Goal: Feedback & Contribution: Contribute content

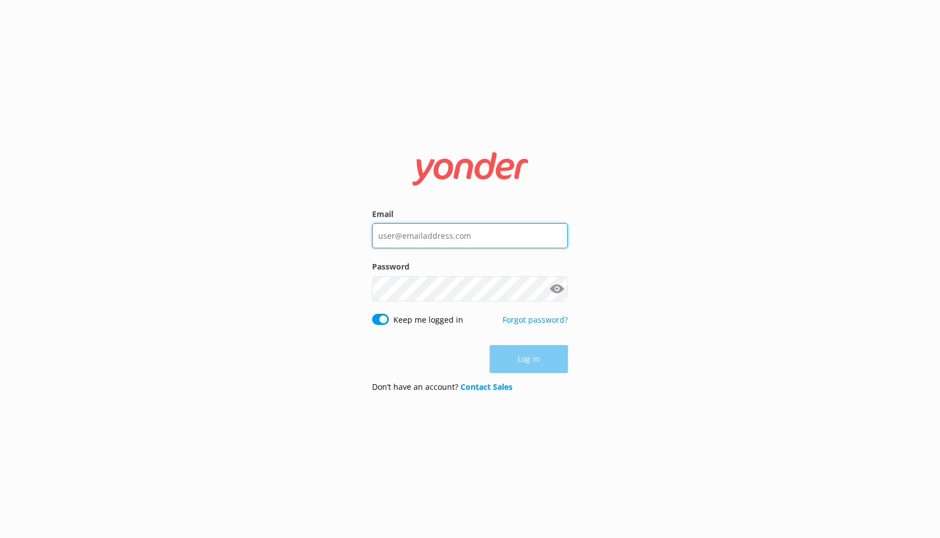
click at [451, 239] on input "Email" at bounding box center [470, 235] width 196 height 25
type input "[EMAIL_ADDRESS][DOMAIN_NAME]"
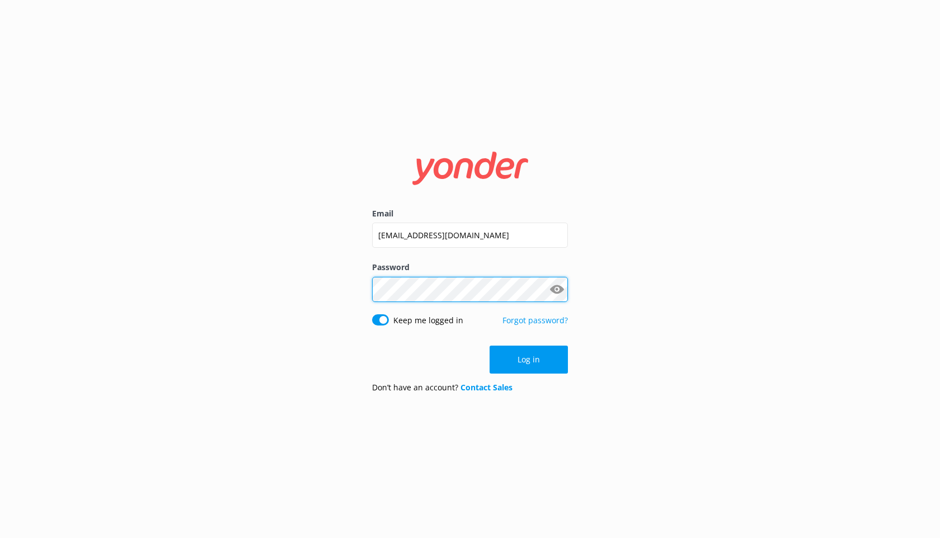
click button "Log in" at bounding box center [528, 360] width 78 height 28
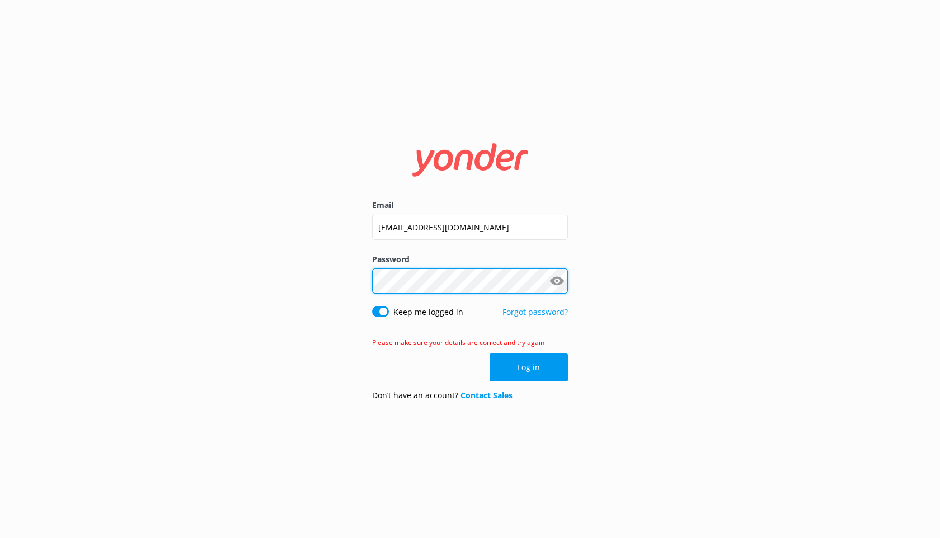
click button "Log in" at bounding box center [528, 367] width 78 height 28
click at [555, 277] on button "Show password" at bounding box center [556, 281] width 22 height 22
click button "Log in" at bounding box center [528, 367] width 78 height 28
click at [499, 282] on input "Blacksford1234" at bounding box center [470, 280] width 196 height 25
type input "Blacksford123"
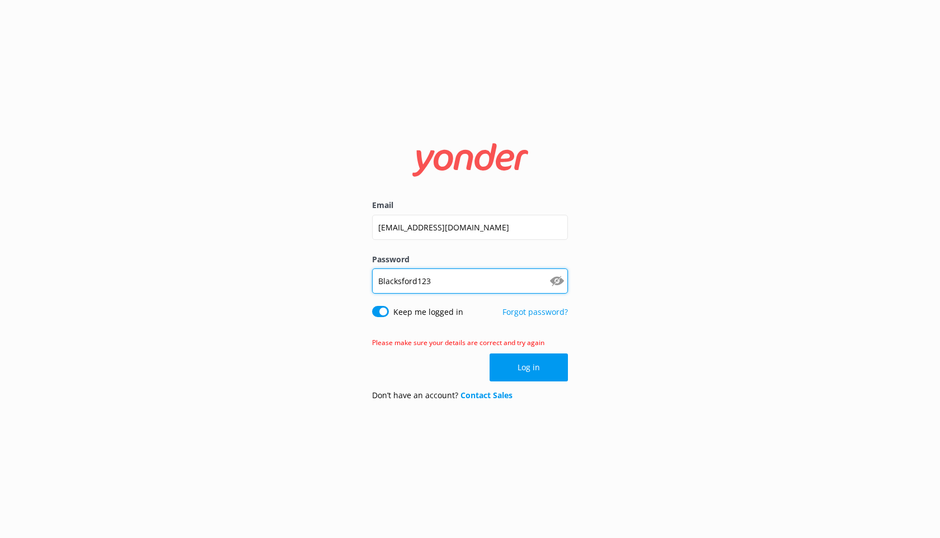
click button "Log in" at bounding box center [528, 367] width 78 height 28
click at [489, 290] on input "Blacksford123" at bounding box center [470, 280] width 196 height 25
type input "Blacksford1234!"
click button "Log in" at bounding box center [528, 367] width 78 height 28
click at [458, 285] on input "Blacksford1234!" at bounding box center [470, 280] width 196 height 25
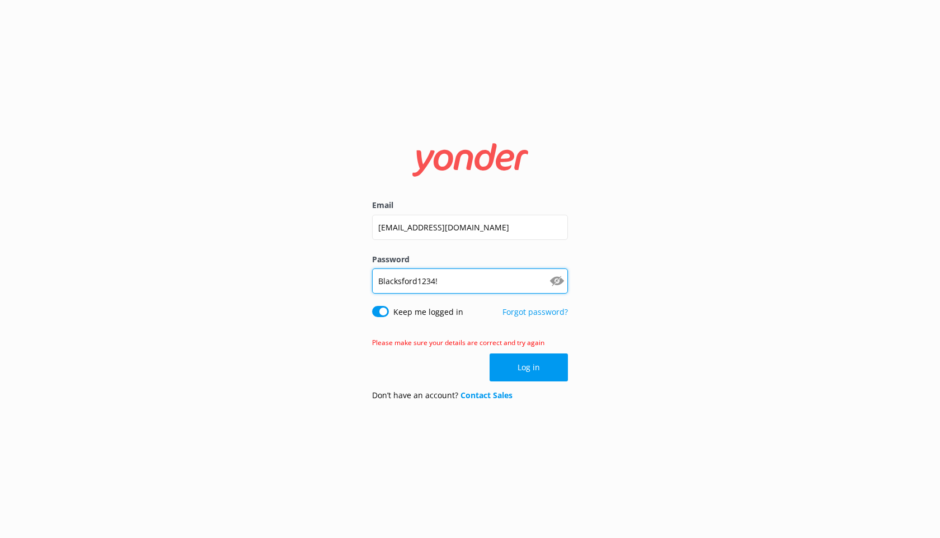
click at [458, 285] on input "Blacksford1234!" at bounding box center [470, 280] width 196 height 25
type input "DaisyMoose2025"
click button "Log in" at bounding box center [528, 367] width 78 height 28
click at [452, 284] on input "DaisyMoose2025" at bounding box center [470, 280] width 196 height 25
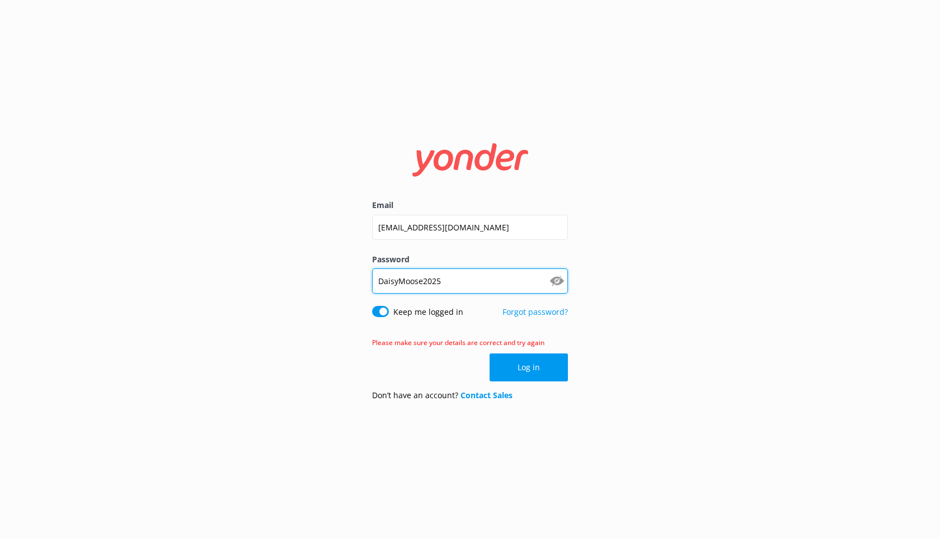
type input "DaisyMoose2025!"
click button "Log in" at bounding box center [528, 367] width 78 height 28
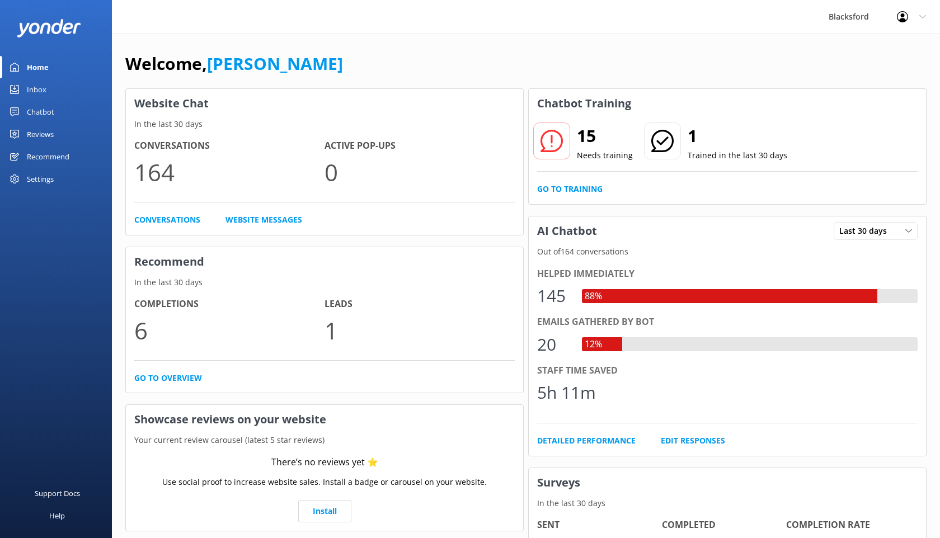
click at [53, 110] on div "Chatbot" at bounding box center [40, 112] width 27 height 22
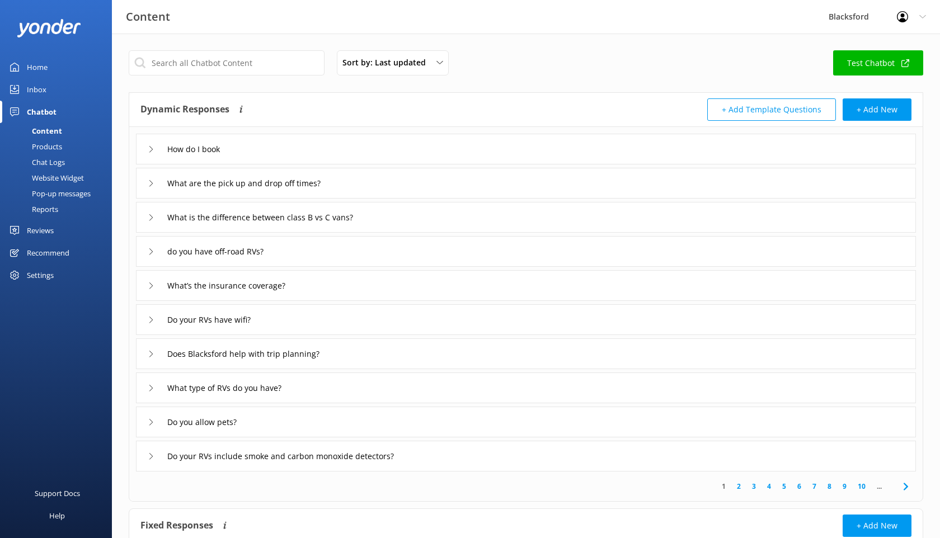
click at [55, 160] on div "Chat Logs" at bounding box center [36, 162] width 58 height 16
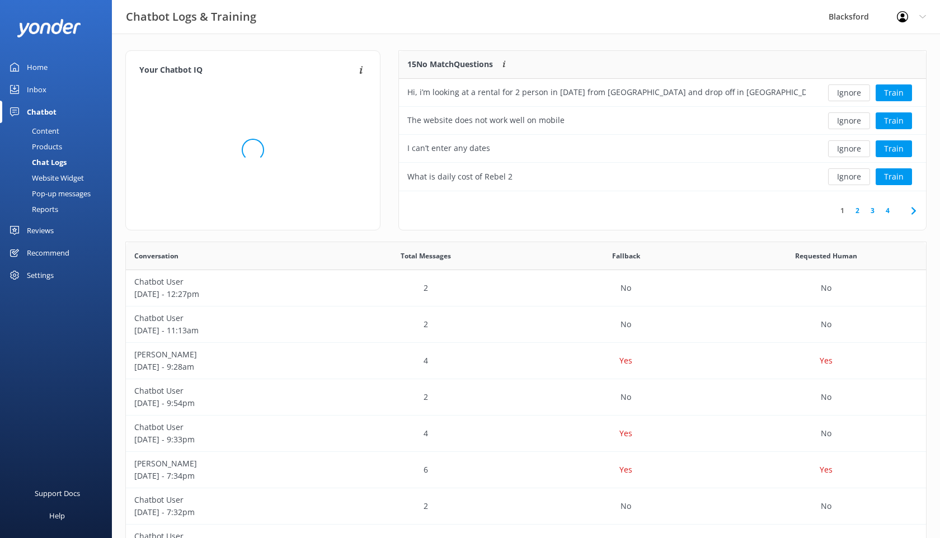
scroll to position [140, 527]
click at [747, 92] on div "Hi, i’m looking at a rental for 2 person in [DATE] from [GEOGRAPHIC_DATA] and d…" at bounding box center [606, 92] width 398 height 12
click at [887, 94] on button "Train" at bounding box center [893, 92] width 36 height 17
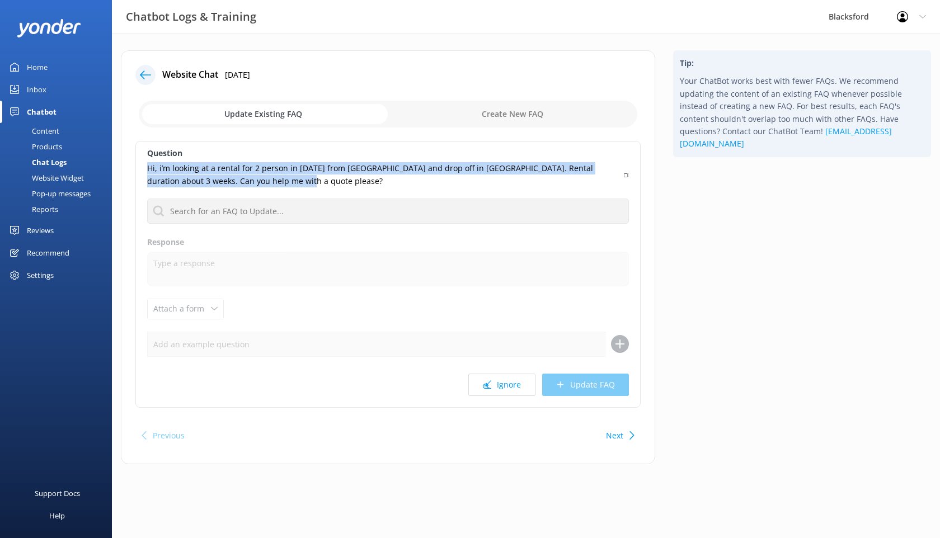
drag, startPoint x: 273, startPoint y: 180, endPoint x: 146, endPoint y: 169, distance: 127.4
click at [146, 169] on div "Question Hi, i’m looking at a rental for 2 person in [DATE] from [GEOGRAPHIC_DA…" at bounding box center [387, 274] width 505 height 267
copy p "Hi, i’m looking at a rental for 2 person in [DATE] from [GEOGRAPHIC_DATA] and d…"
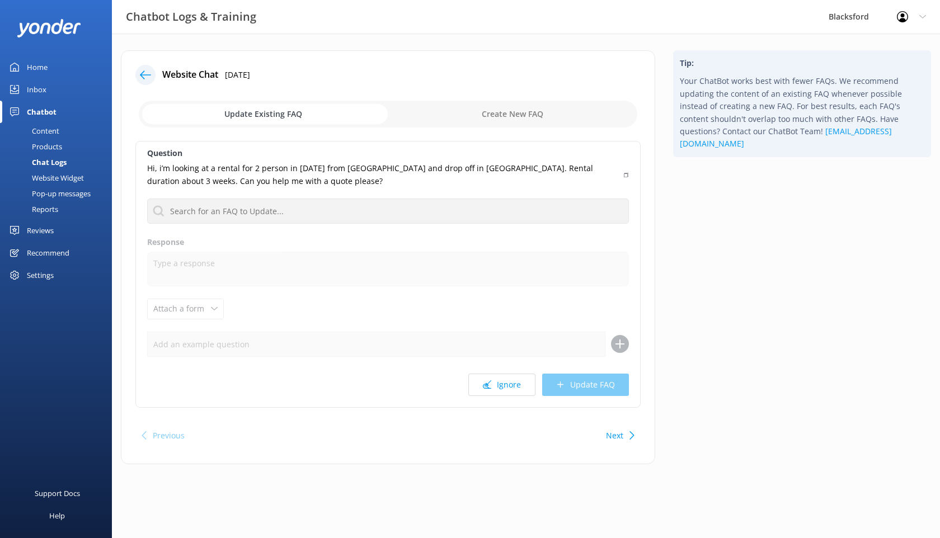
click at [148, 75] on use at bounding box center [145, 74] width 11 height 8
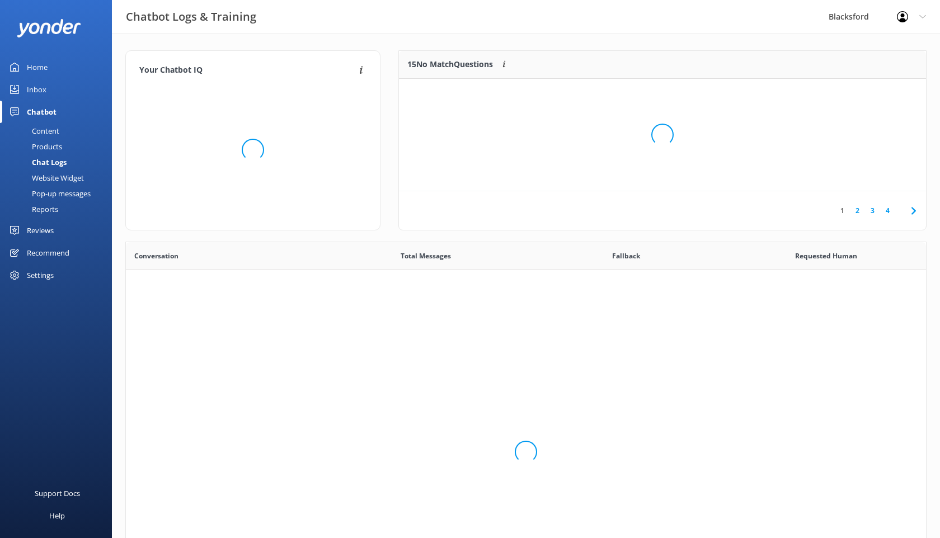
scroll to position [392, 800]
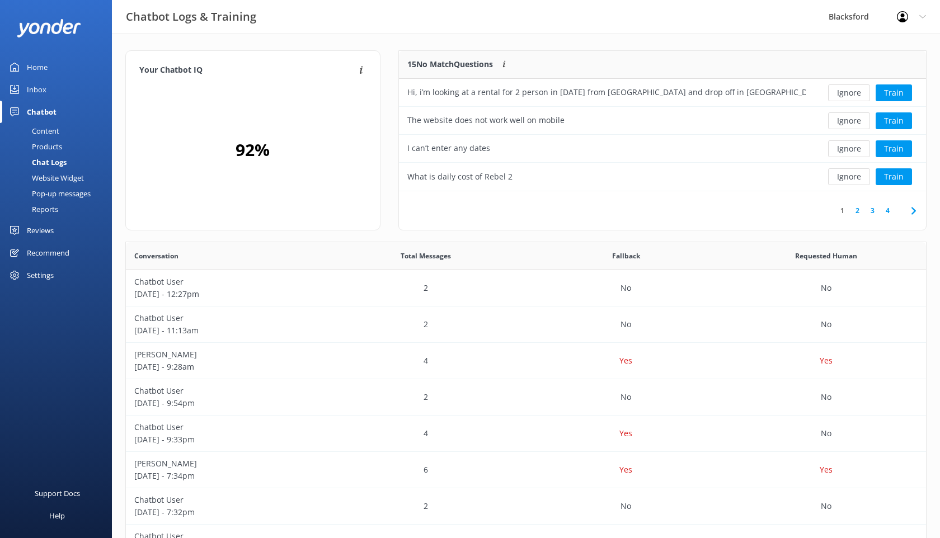
click at [48, 133] on div "Content" at bounding box center [33, 131] width 53 height 16
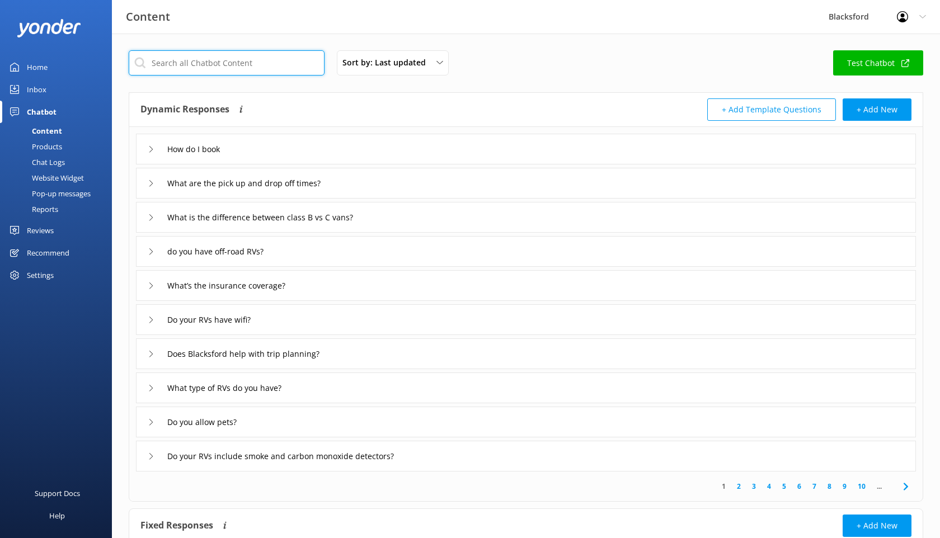
click at [230, 64] on input "text" at bounding box center [227, 62] width 196 height 25
type input "book"
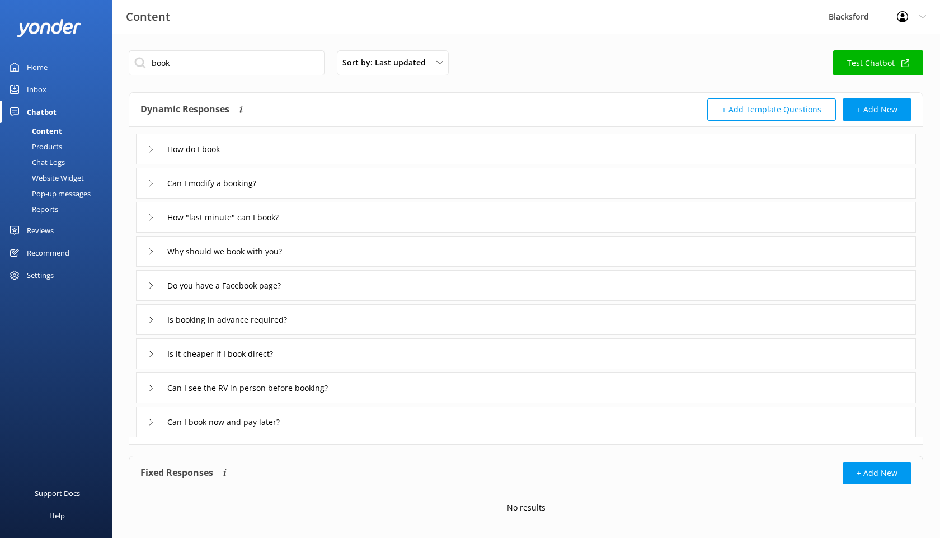
click at [154, 148] on div "How do I book" at bounding box center [186, 149] width 76 height 18
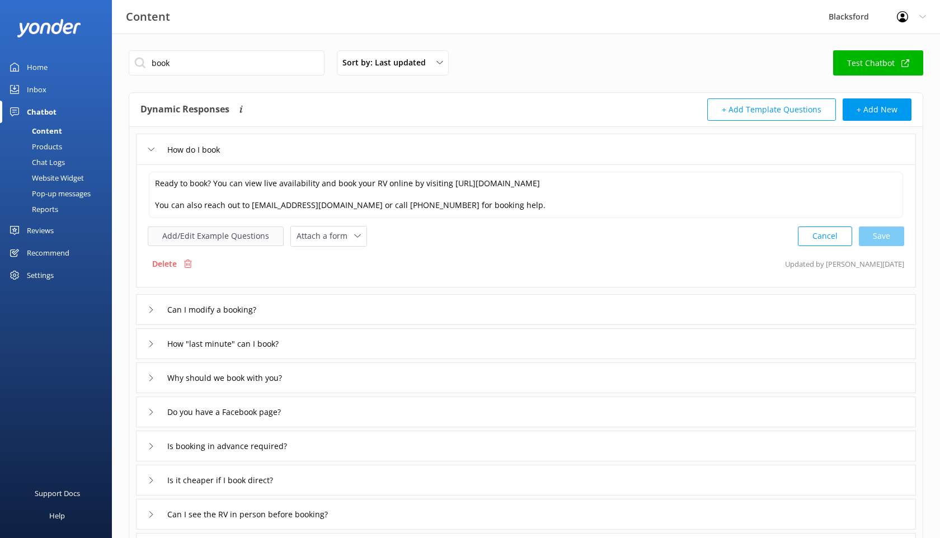
click at [234, 236] on button "Add/Edit Example Questions" at bounding box center [216, 237] width 136 height 20
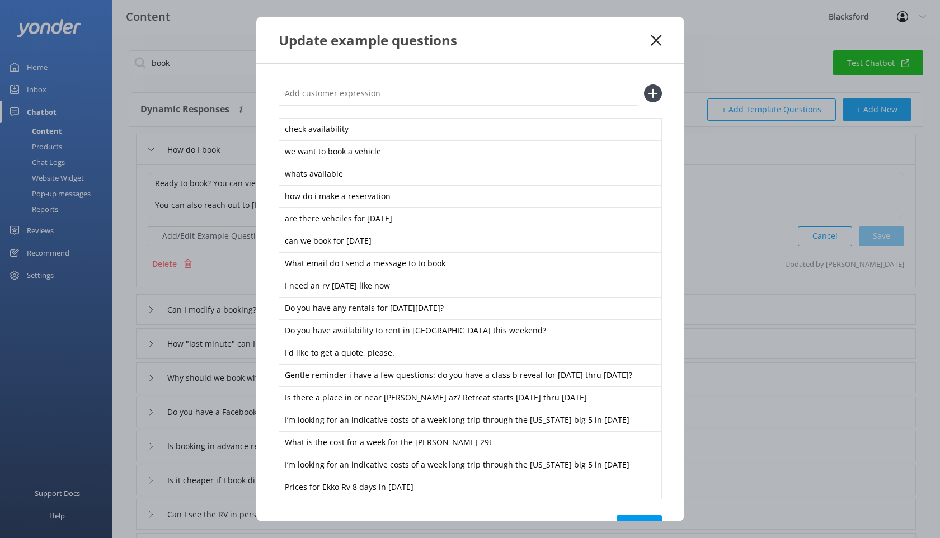
click at [313, 95] on input "text" at bounding box center [459, 93] width 360 height 25
paste input "Hi, i’m looking at a rental for 2 person in [DATE] from [GEOGRAPHIC_DATA] and d…"
type input "Hi, i’m looking at a rental for 2 person in [DATE] from [GEOGRAPHIC_DATA] and d…"
click at [654, 97] on icon at bounding box center [653, 93] width 18 height 18
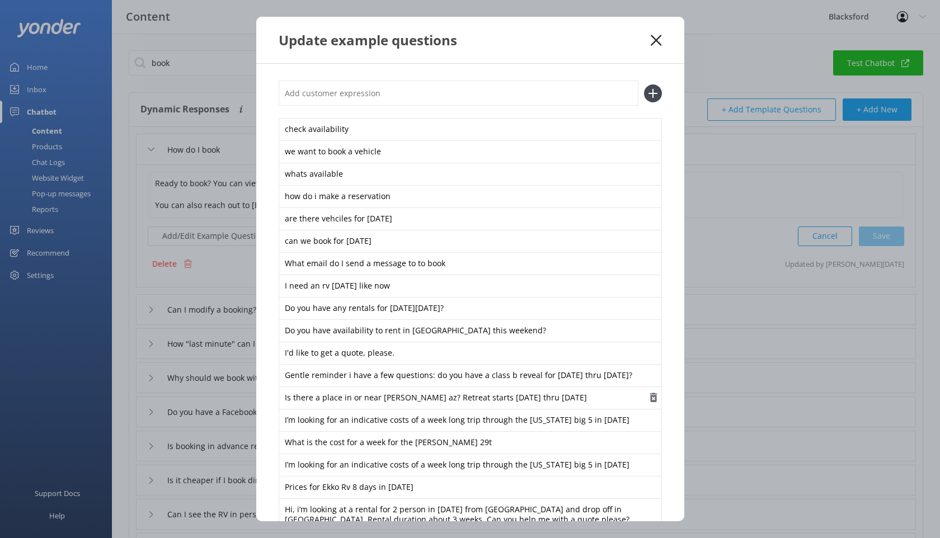
scroll to position [71, 0]
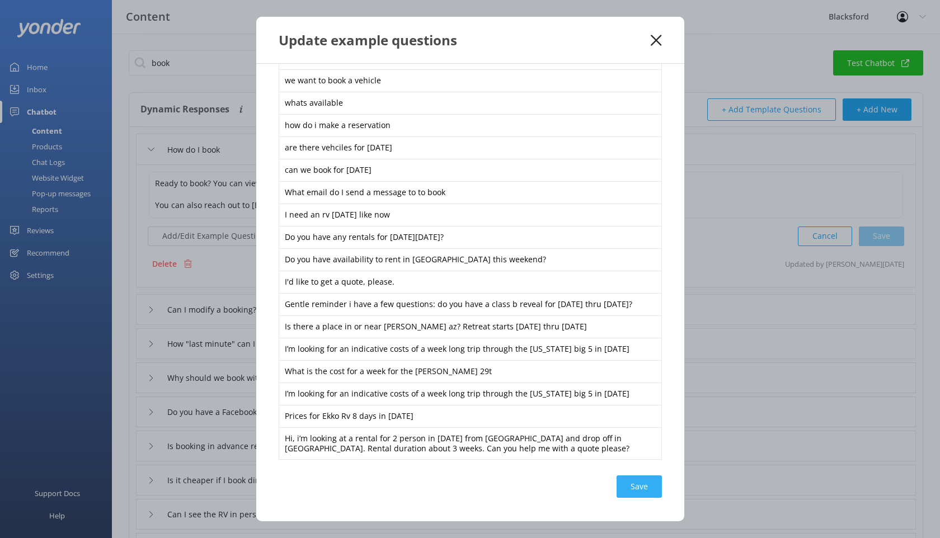
click at [633, 489] on div "Save" at bounding box center [638, 486] width 45 height 22
click at [658, 42] on use at bounding box center [655, 40] width 11 height 11
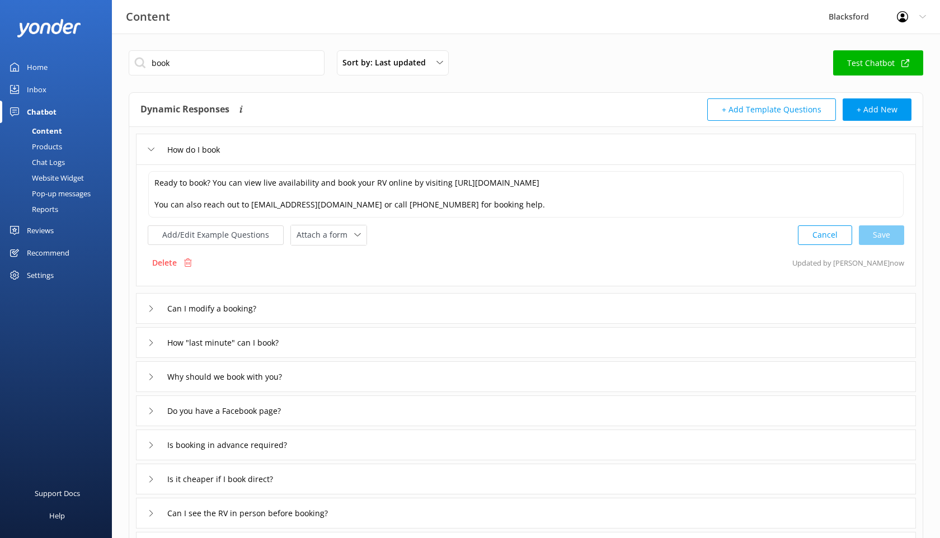
click at [51, 162] on div "Chat Logs" at bounding box center [36, 162] width 58 height 16
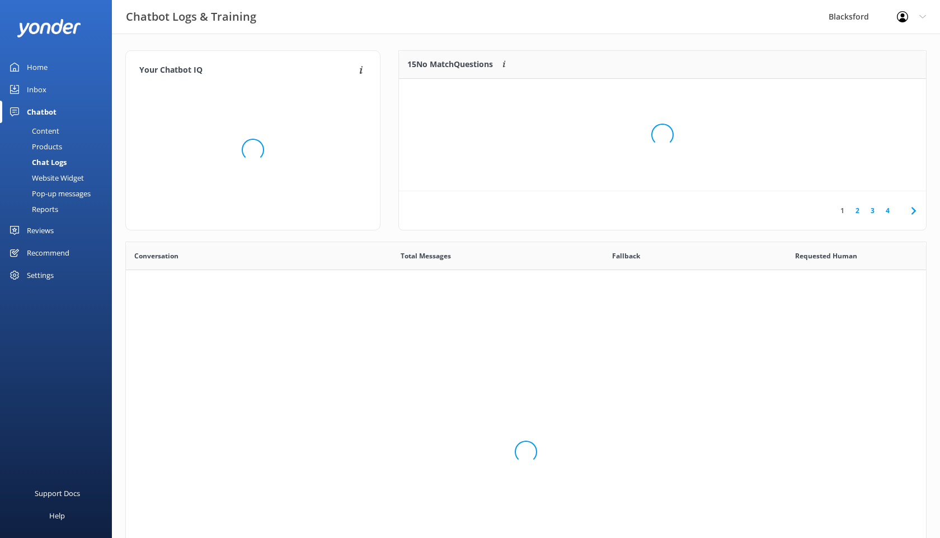
scroll to position [392, 800]
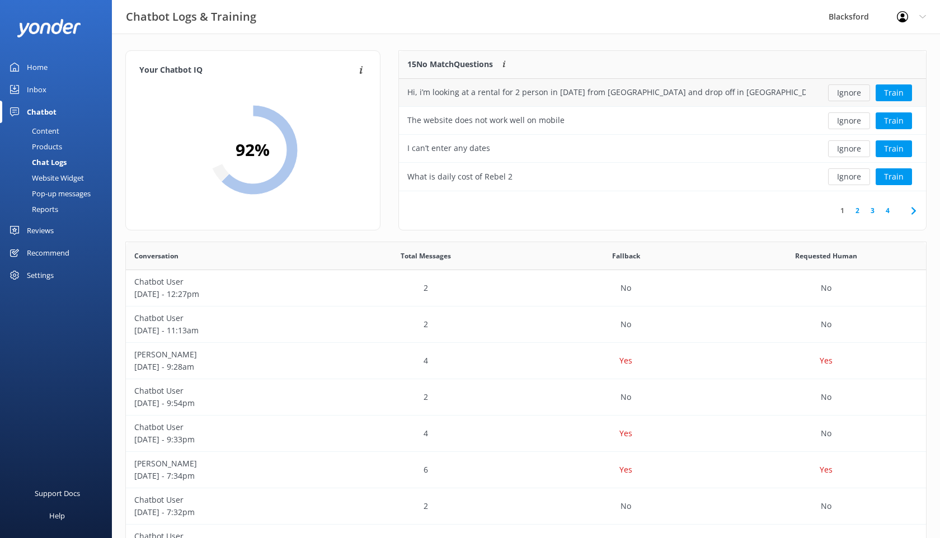
click at [847, 92] on button "Ignore" at bounding box center [849, 92] width 42 height 17
click at [839, 125] on button "Ignore" at bounding box center [849, 120] width 42 height 17
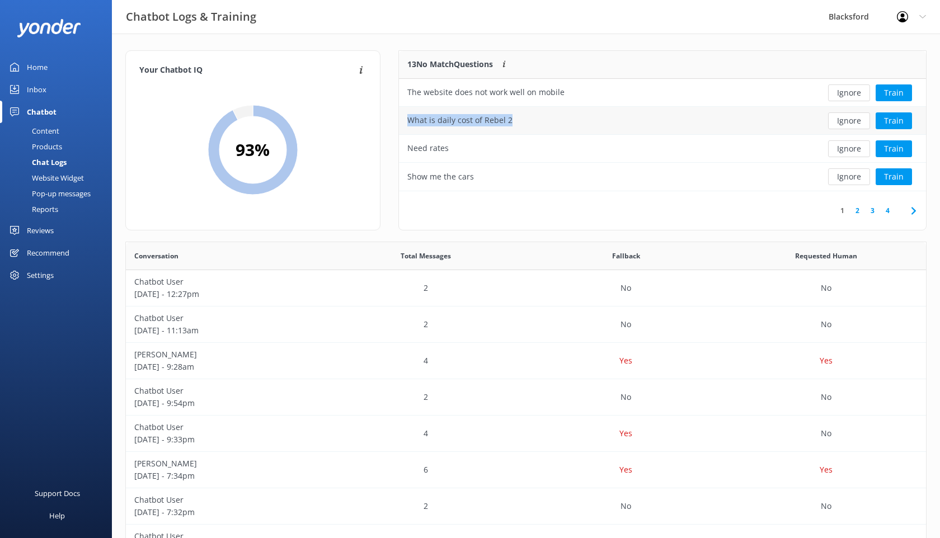
drag, startPoint x: 514, startPoint y: 120, endPoint x: 408, endPoint y: 120, distance: 105.7
click at [408, 120] on div "What is daily cost of Rebel 2" at bounding box center [606, 121] width 415 height 28
copy div "What is daily cost of Rebel 2"
click at [49, 131] on div "Content" at bounding box center [33, 131] width 53 height 16
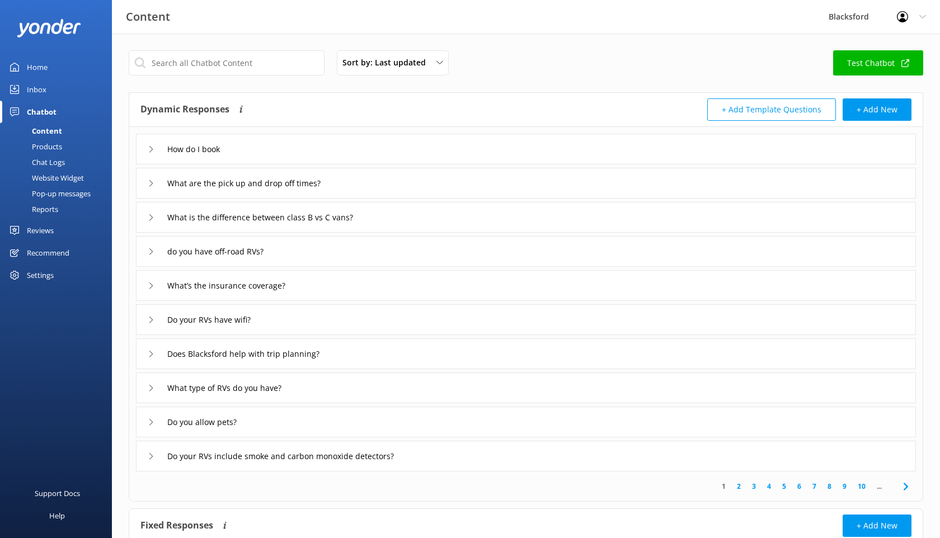
click at [160, 149] on div "How do I book" at bounding box center [186, 149] width 76 height 18
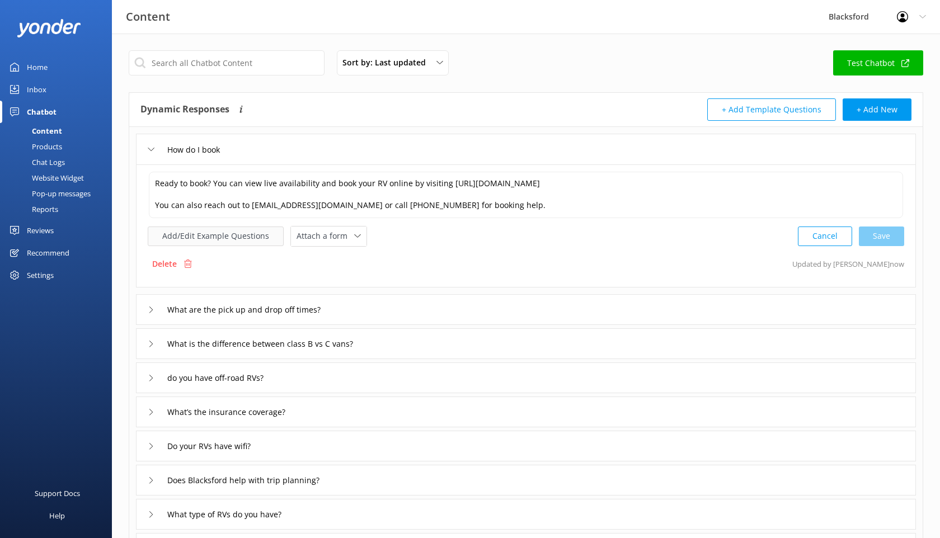
click at [239, 235] on button "Add/Edit Example Questions" at bounding box center [216, 237] width 136 height 20
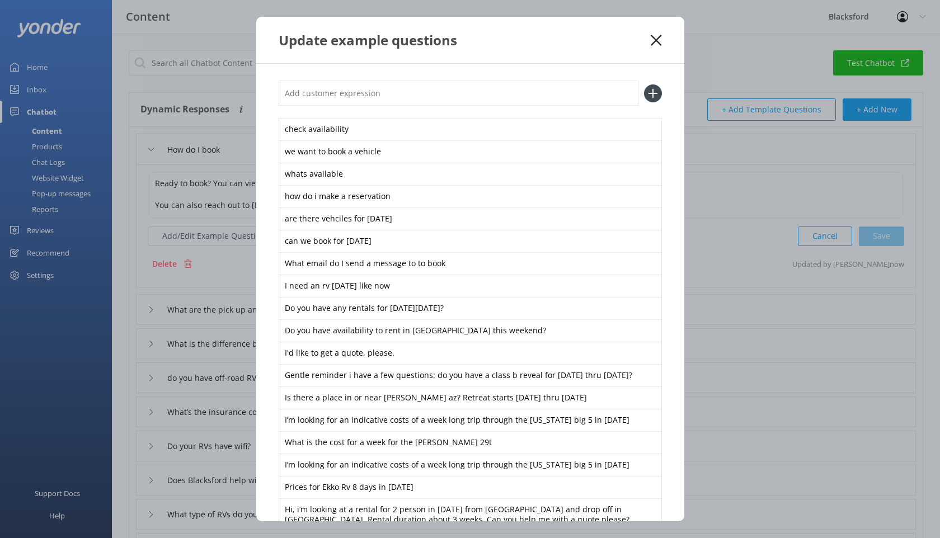
click at [342, 81] on input "text" at bounding box center [459, 93] width 360 height 25
paste input "What is daily cost of Rebel 2"
type input "What is daily cost of Rebel 2"
click at [658, 89] on icon at bounding box center [653, 93] width 18 height 18
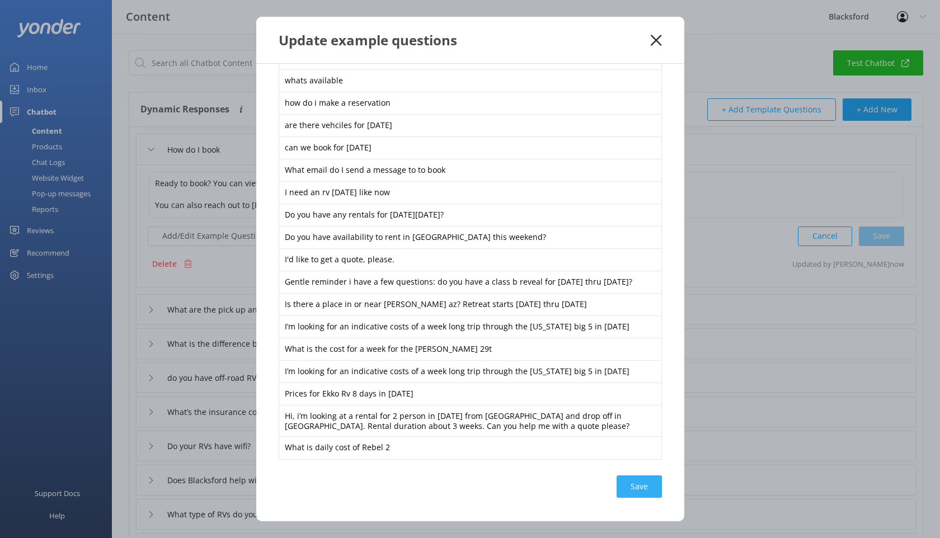
click at [638, 484] on div "Save" at bounding box center [638, 486] width 45 height 22
click at [657, 38] on use at bounding box center [655, 40] width 11 height 11
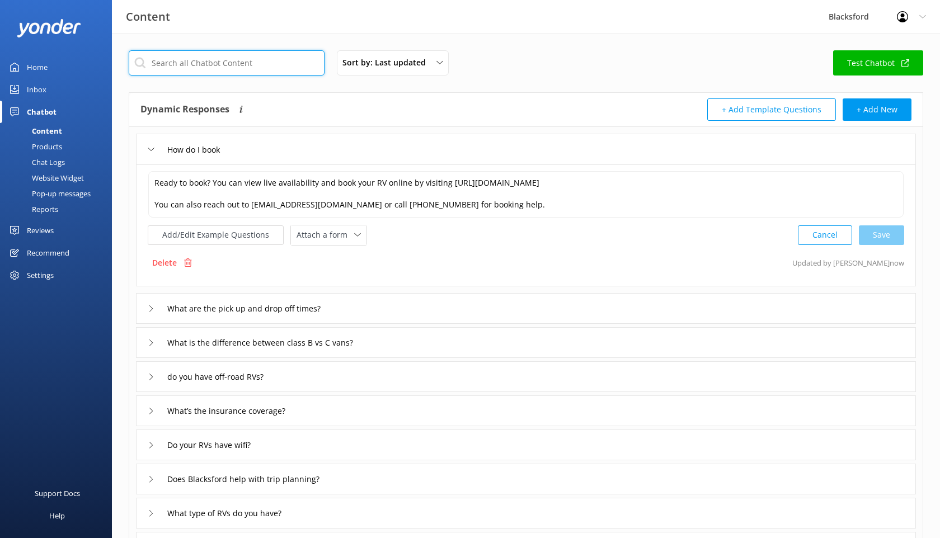
click at [205, 57] on input "text" at bounding box center [227, 62] width 196 height 25
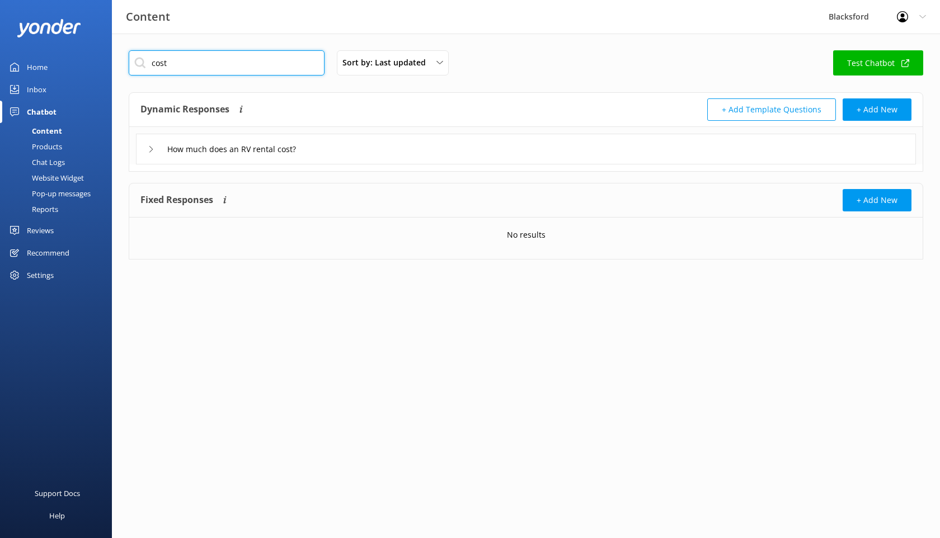
type input "cost"
click at [148, 144] on div "How much does an RV rental cost?" at bounding box center [226, 149] width 157 height 18
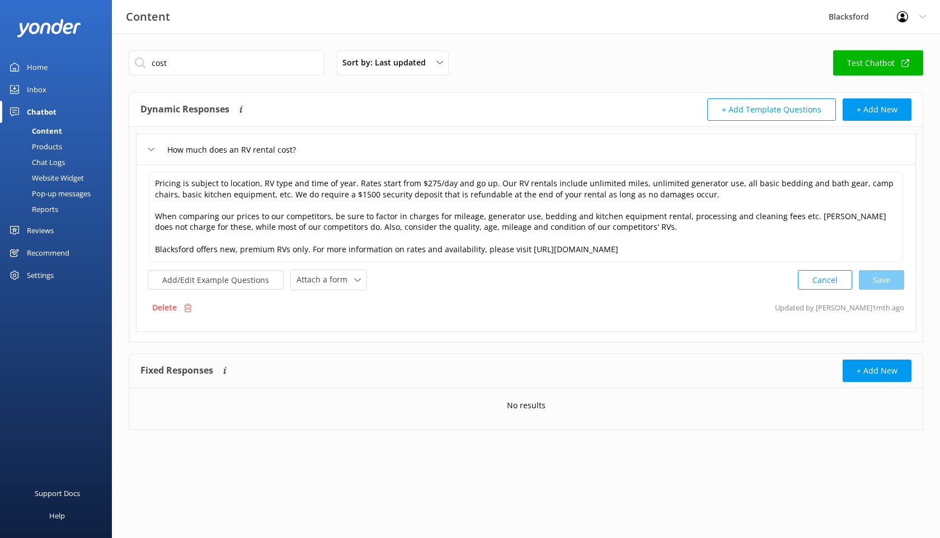
click at [148, 144] on div "How much does an RV rental cost?" at bounding box center [226, 149] width 157 height 18
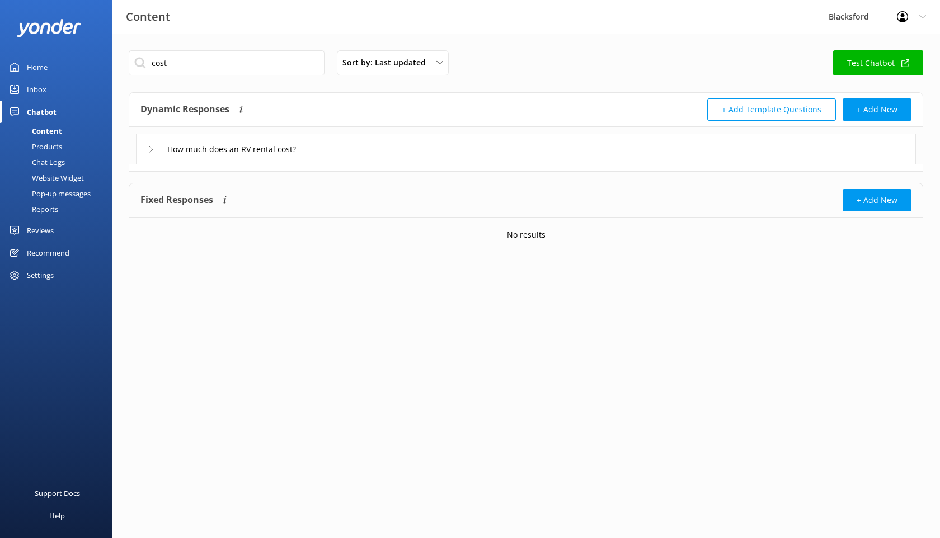
click at [148, 144] on div "How much does an RV rental cost?" at bounding box center [226, 149] width 157 height 18
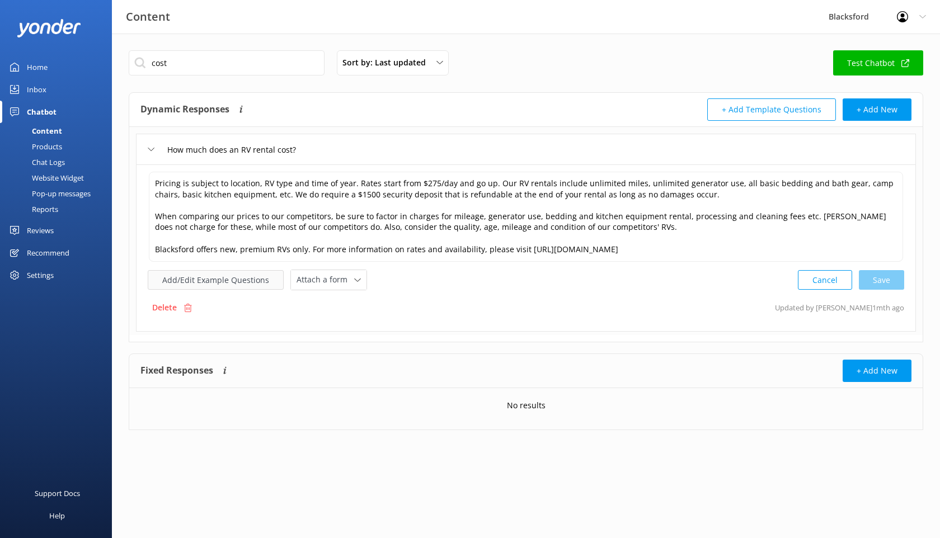
click at [263, 286] on button "Add/Edit Example Questions" at bounding box center [216, 280] width 136 height 20
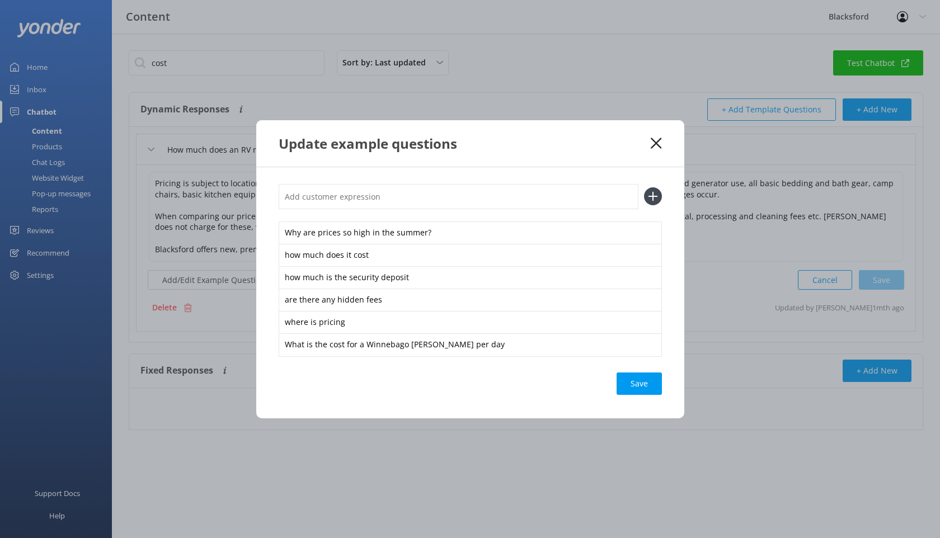
click at [386, 204] on input "text" at bounding box center [459, 196] width 360 height 25
paste input "What is daily cost of Rebel 2"
type input "What is daily cost of Rebel 2"
click at [655, 201] on icon at bounding box center [653, 196] width 18 height 18
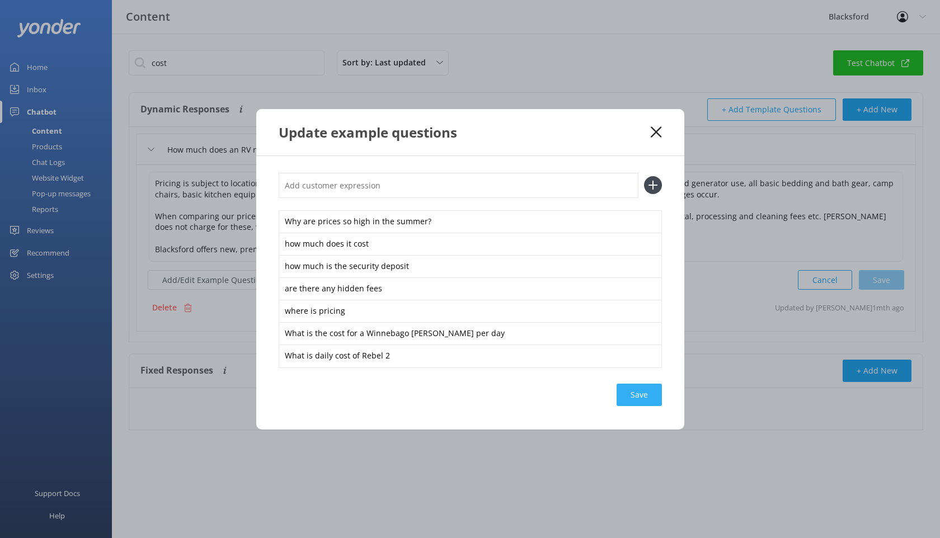
click at [648, 395] on div "Save" at bounding box center [638, 395] width 45 height 22
click at [656, 133] on use at bounding box center [655, 131] width 11 height 11
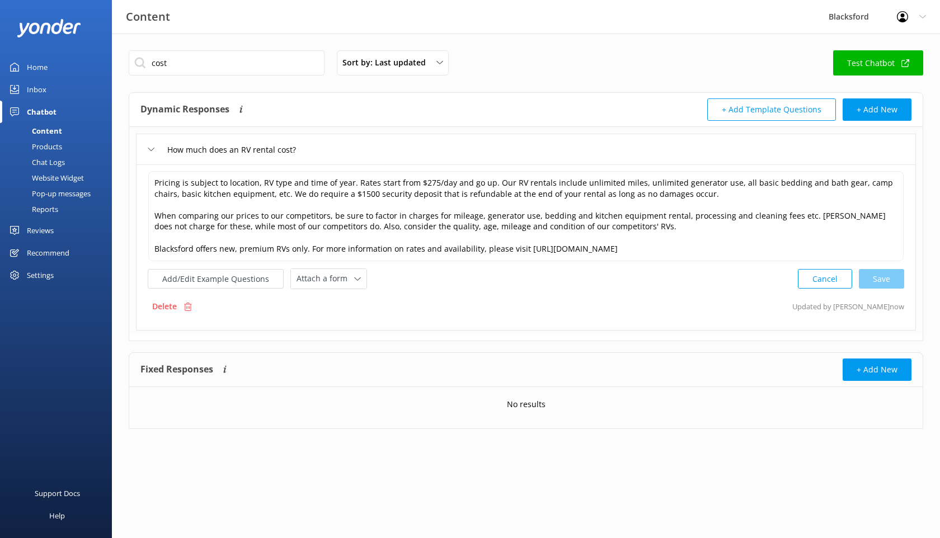
click at [40, 157] on div "Chat Logs" at bounding box center [36, 162] width 58 height 16
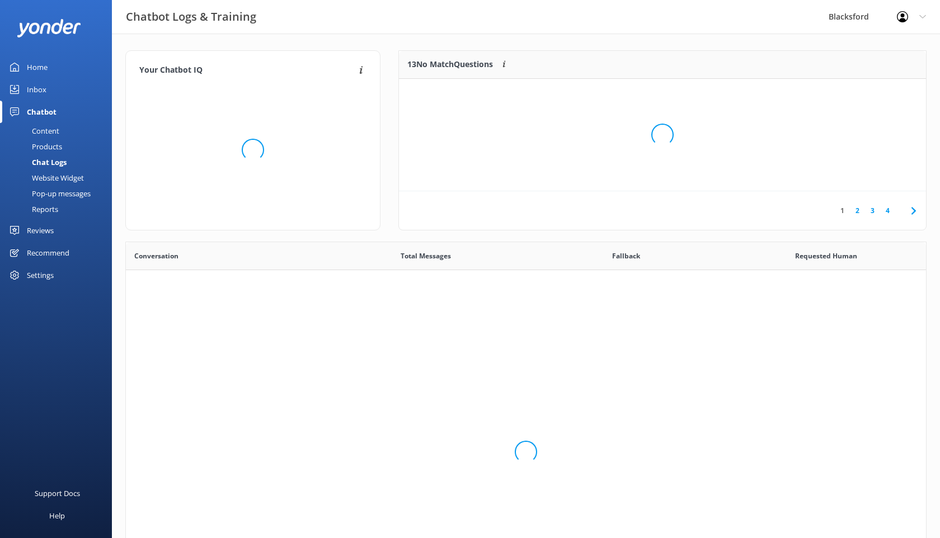
scroll to position [392, 800]
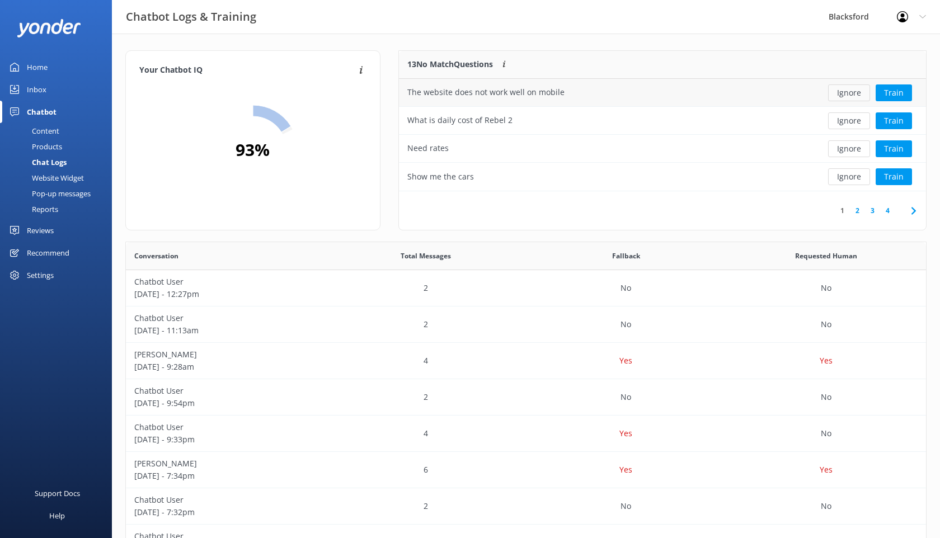
click at [846, 95] on button "Ignore" at bounding box center [849, 92] width 42 height 17
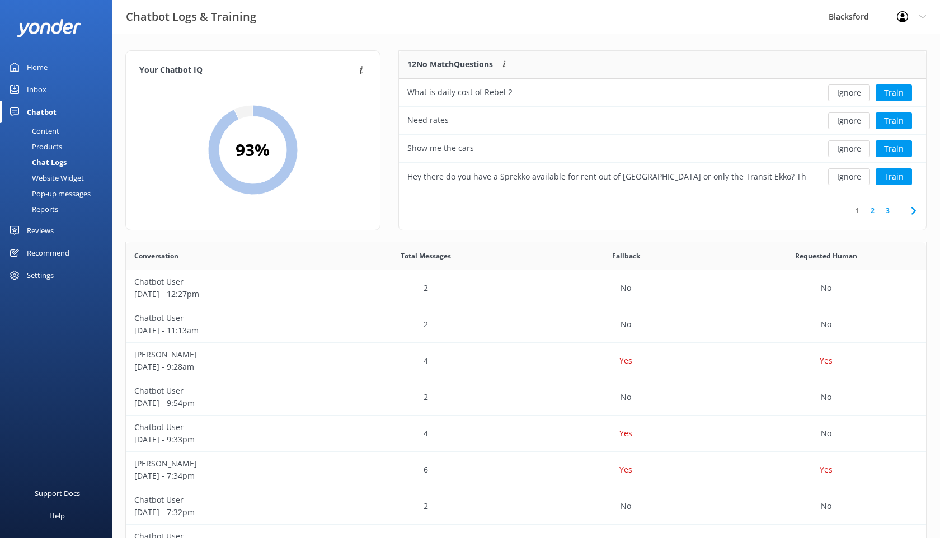
click at [846, 95] on button "Ignore" at bounding box center [849, 92] width 42 height 17
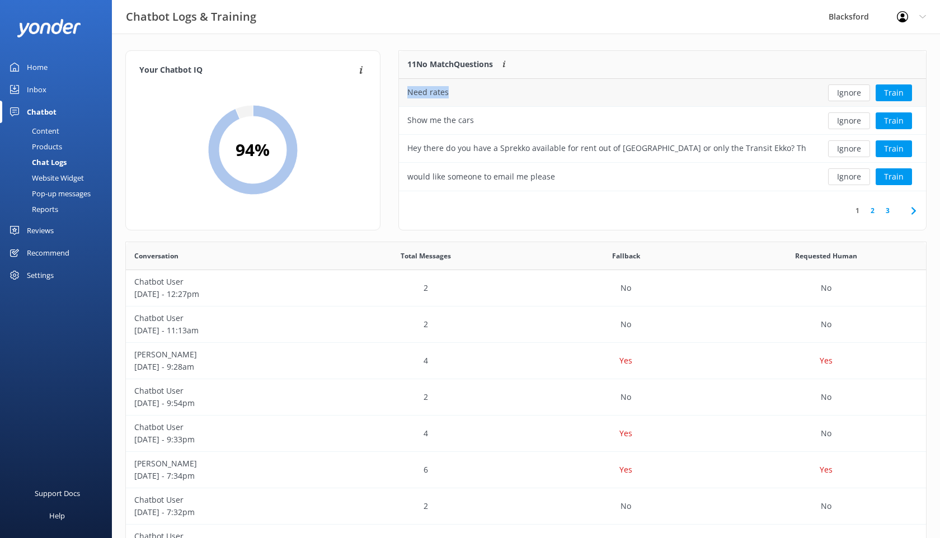
drag, startPoint x: 451, startPoint y: 93, endPoint x: 409, endPoint y: 93, distance: 41.4
click at [409, 93] on div "Need rates" at bounding box center [606, 93] width 415 height 28
copy div "Need rates"
click at [45, 130] on div "Content" at bounding box center [33, 131] width 53 height 16
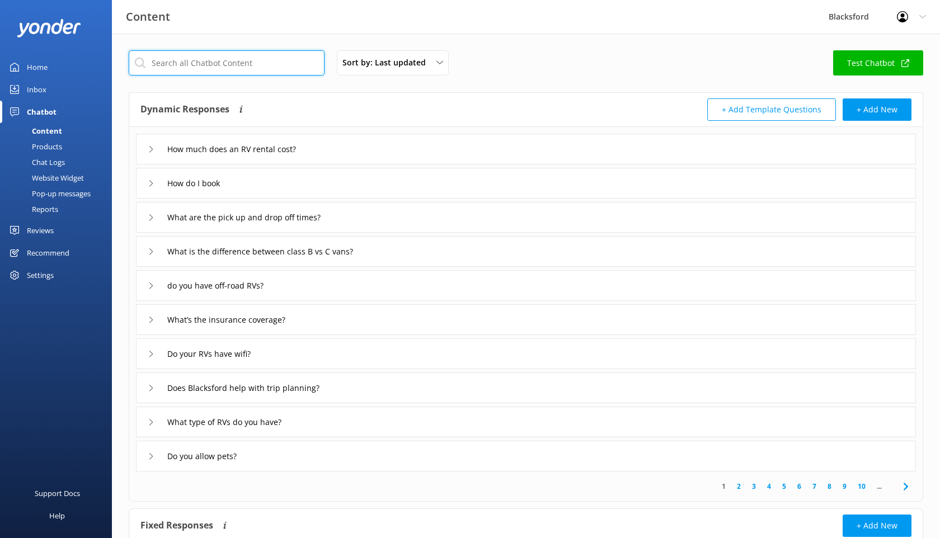
click at [265, 73] on input "text" at bounding box center [227, 62] width 196 height 25
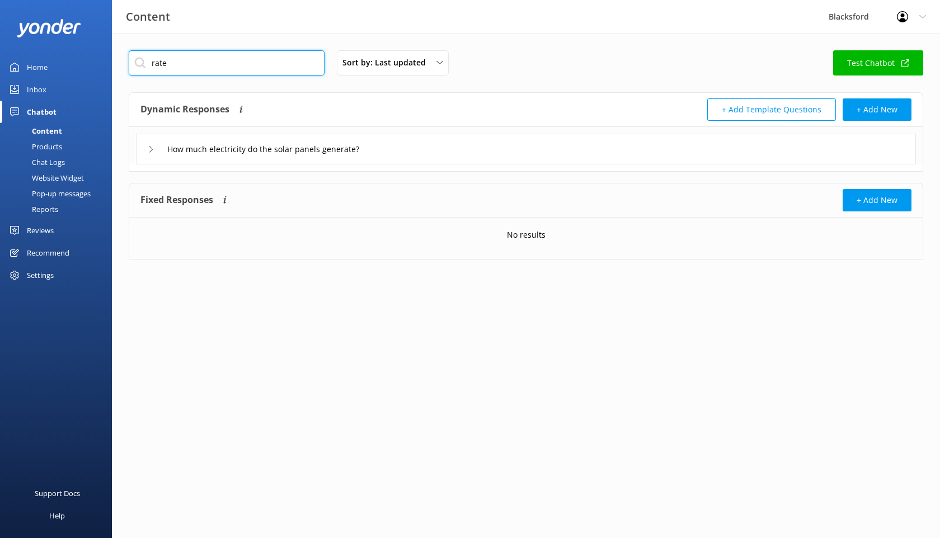
click at [186, 70] on input "rate" at bounding box center [227, 62] width 196 height 25
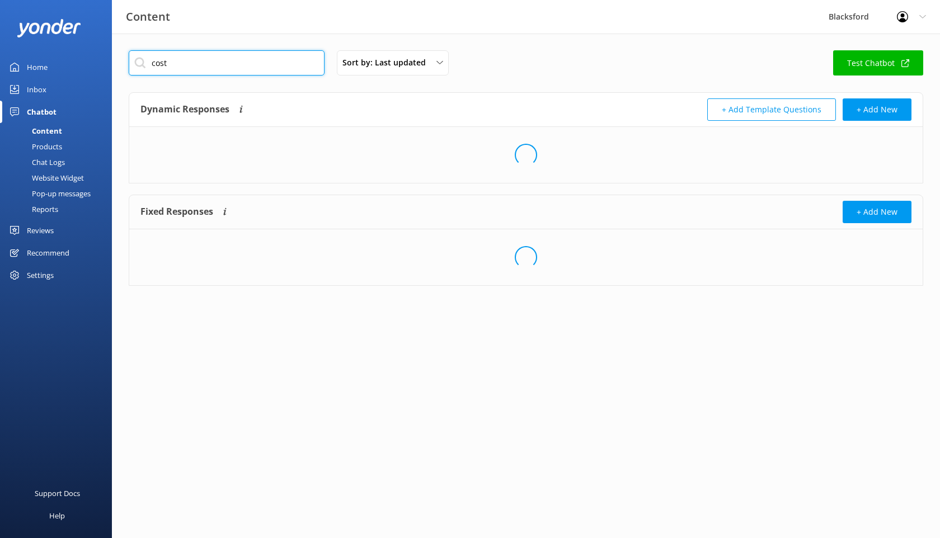
type input "cost"
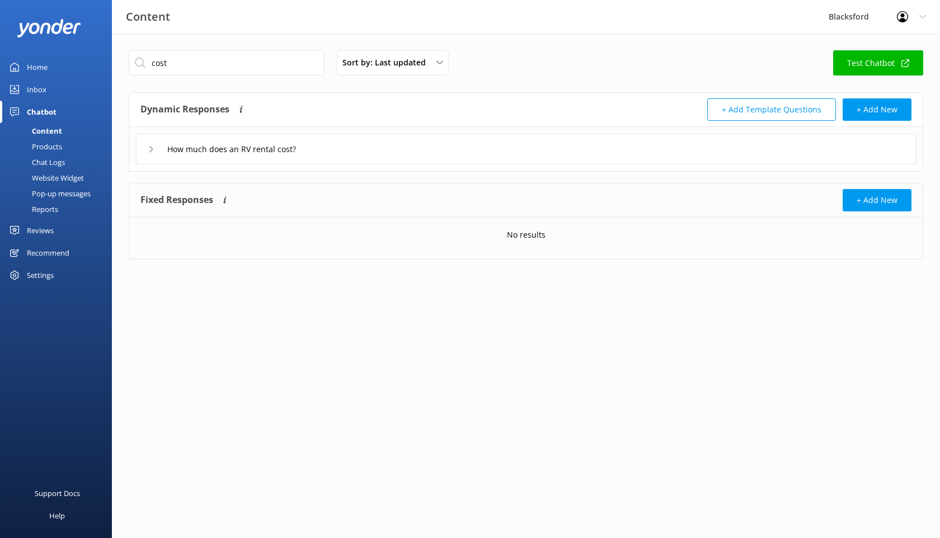
click at [150, 156] on div "How much does an RV rental cost?" at bounding box center [226, 149] width 157 height 18
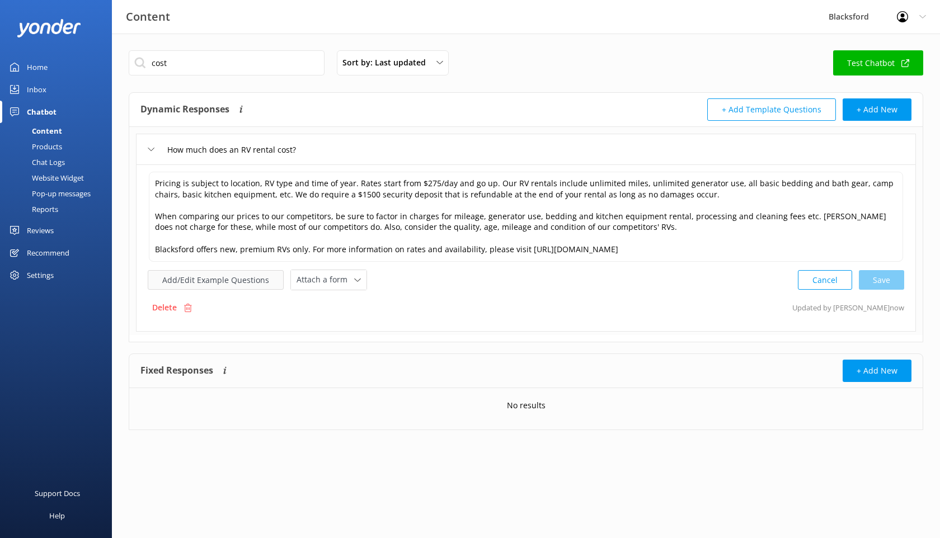
click at [266, 281] on button "Add/Edit Example Questions" at bounding box center [216, 280] width 136 height 20
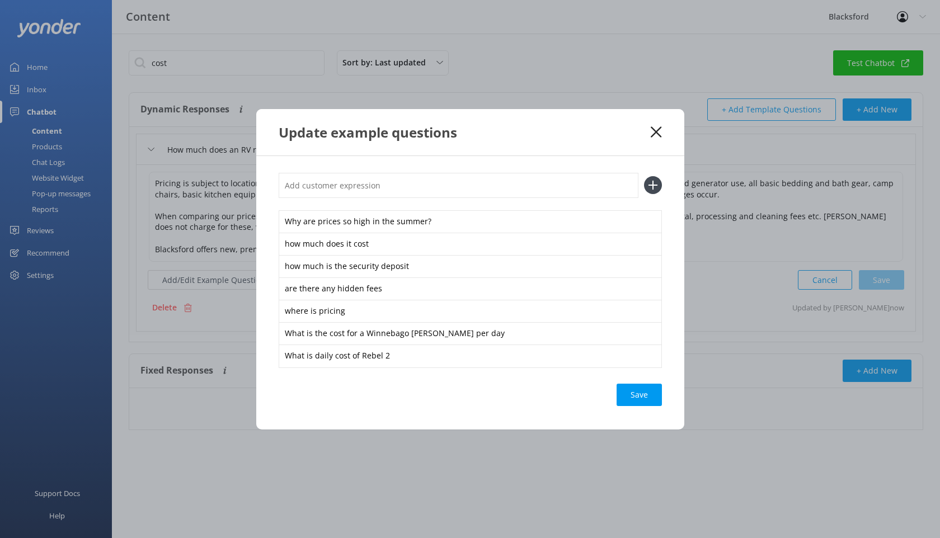
click at [306, 191] on input "text" at bounding box center [459, 185] width 360 height 25
paste input "Need rates"
type input "Need rates"
click at [654, 190] on icon at bounding box center [653, 185] width 18 height 18
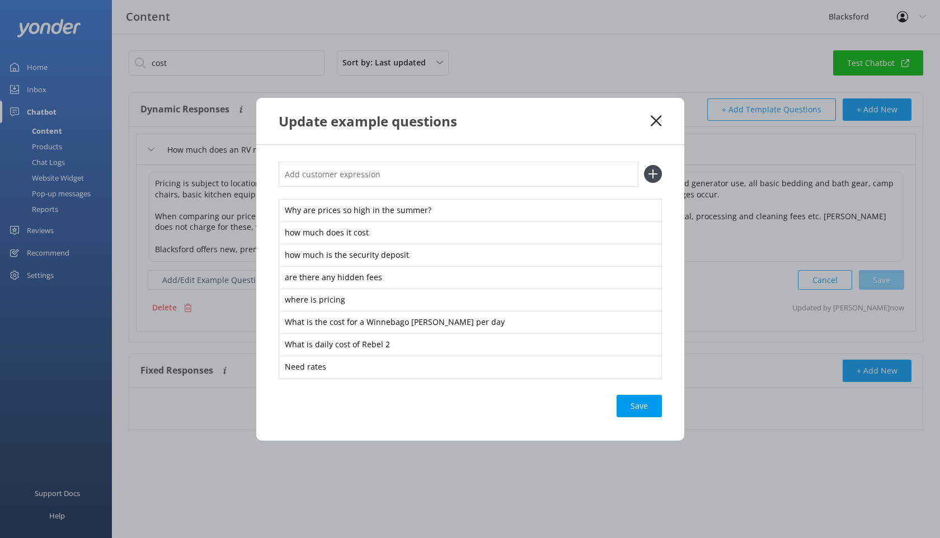
click at [643, 403] on div "Save" at bounding box center [638, 406] width 45 height 22
click at [657, 122] on use at bounding box center [655, 120] width 11 height 11
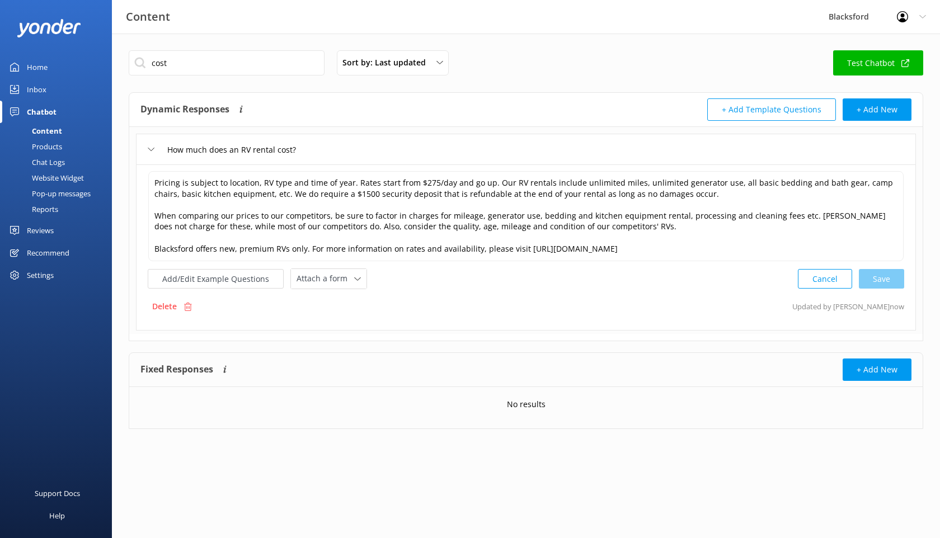
click at [47, 159] on div "Chat Logs" at bounding box center [36, 162] width 58 height 16
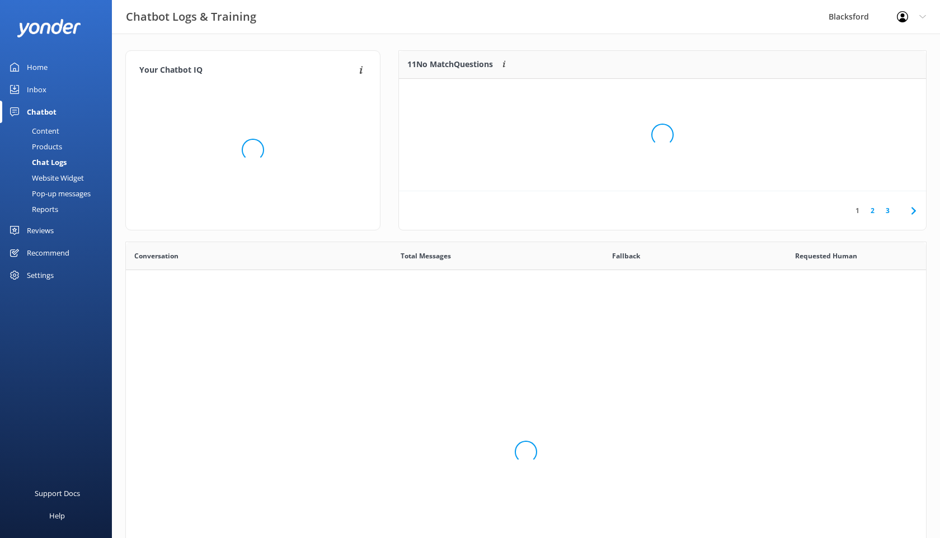
scroll to position [392, 800]
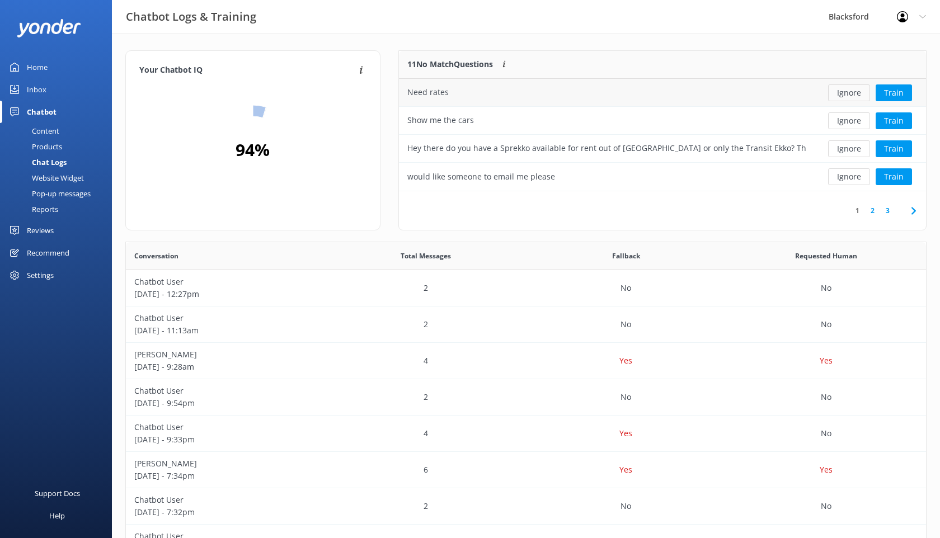
click at [845, 89] on button "Ignore" at bounding box center [849, 92] width 42 height 17
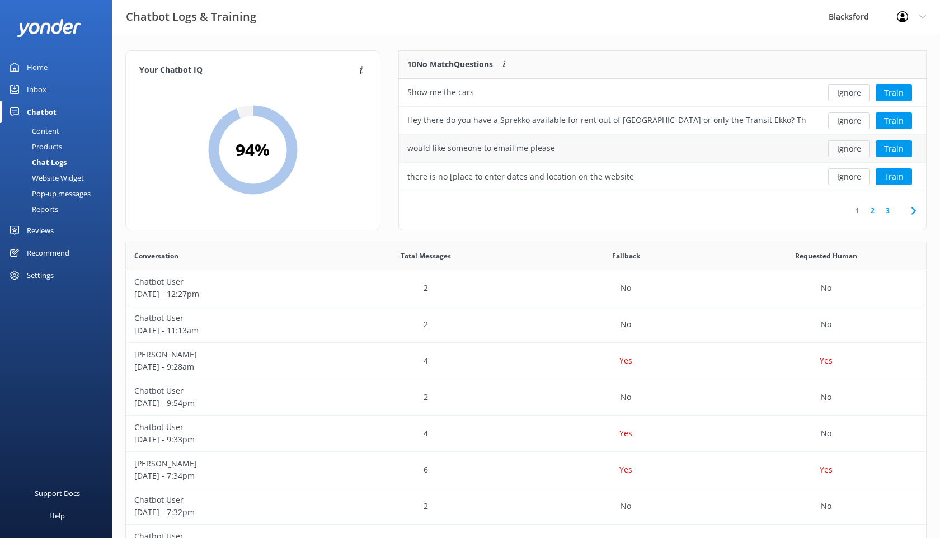
click at [851, 150] on button "Ignore" at bounding box center [849, 148] width 42 height 17
click at [847, 144] on button "Ignore" at bounding box center [849, 148] width 42 height 17
click at [849, 144] on button "Ignore" at bounding box center [849, 148] width 42 height 17
drag, startPoint x: 522, startPoint y: 152, endPoint x: 409, endPoint y: 153, distance: 113.0
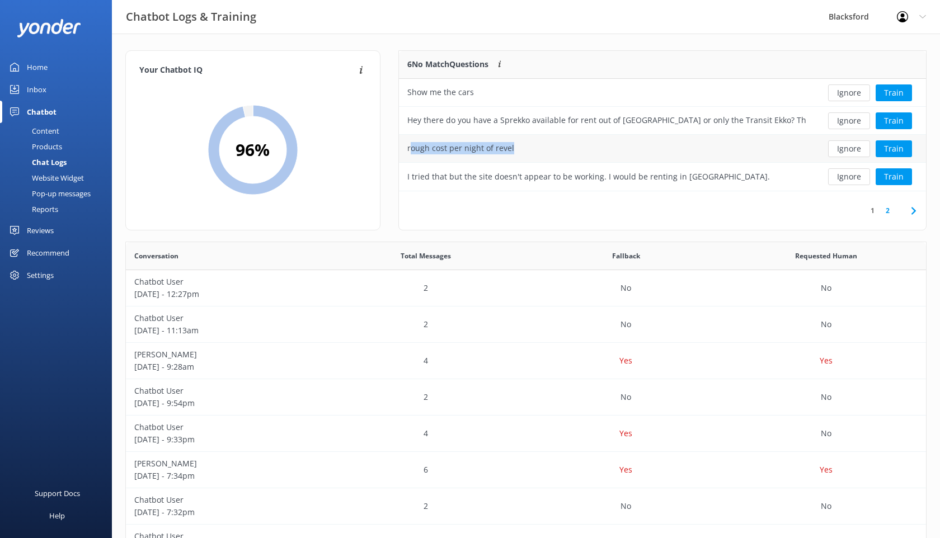
click at [409, 153] on div "rough cost per night of revel" at bounding box center [606, 149] width 415 height 28
drag, startPoint x: 519, startPoint y: 153, endPoint x: 408, endPoint y: 153, distance: 111.3
click at [408, 154] on div "rough cost per night of revel" at bounding box center [606, 149] width 415 height 28
copy div "rough cost per night of revel"
click at [50, 132] on div "Content" at bounding box center [33, 131] width 53 height 16
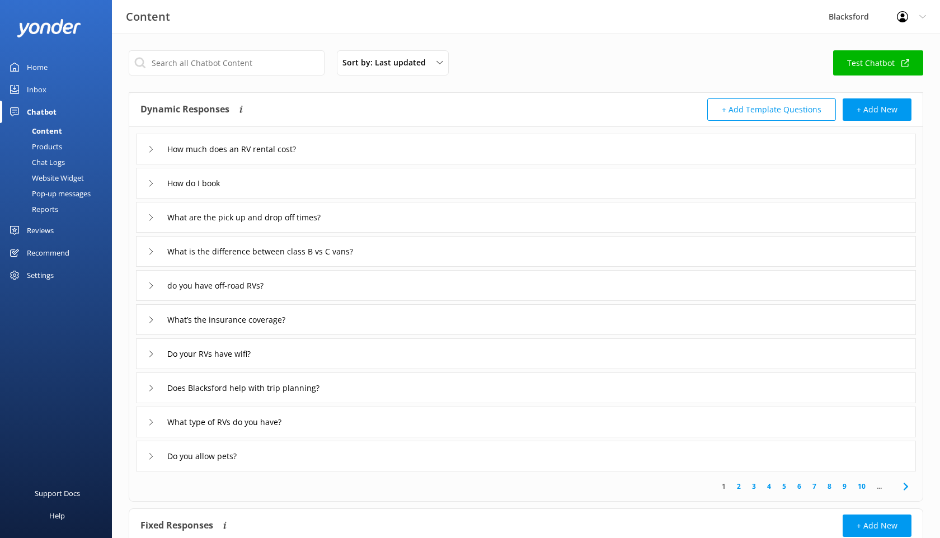
click at [150, 155] on div "How much does an RV rental cost?" at bounding box center [226, 149] width 157 height 18
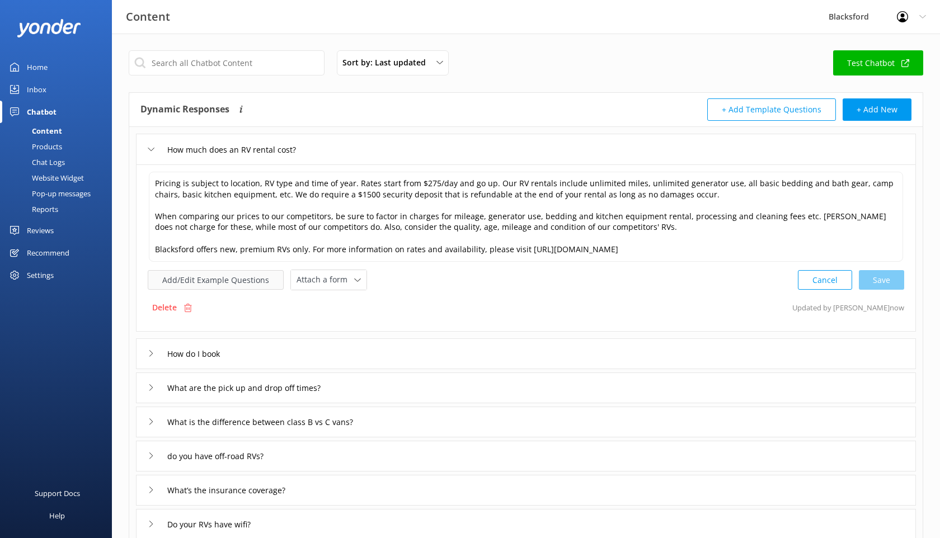
click at [260, 289] on button "Add/Edit Example Questions" at bounding box center [216, 280] width 136 height 20
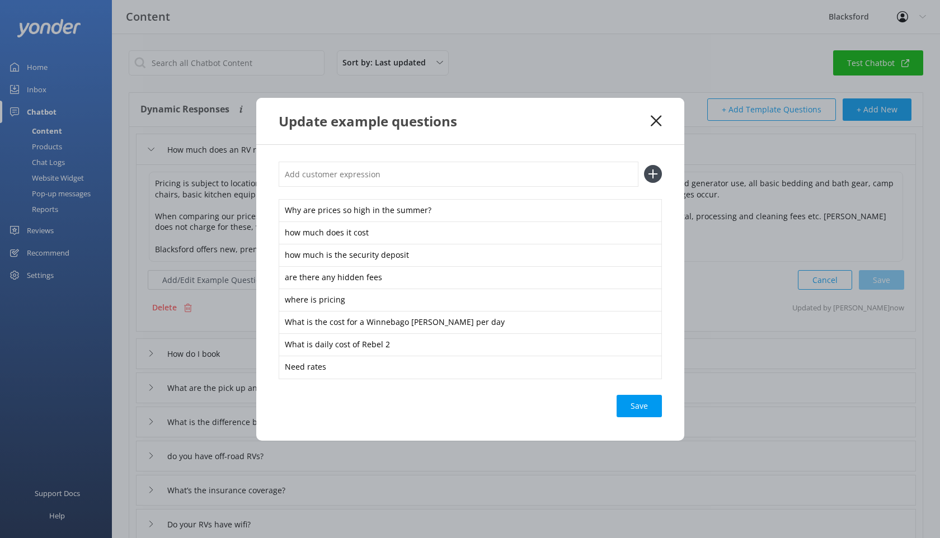
click at [423, 182] on input "text" at bounding box center [459, 174] width 360 height 25
paste input "rough cost per night of revel"
type input "rough cost per night of revel"
click at [654, 180] on icon at bounding box center [653, 174] width 18 height 18
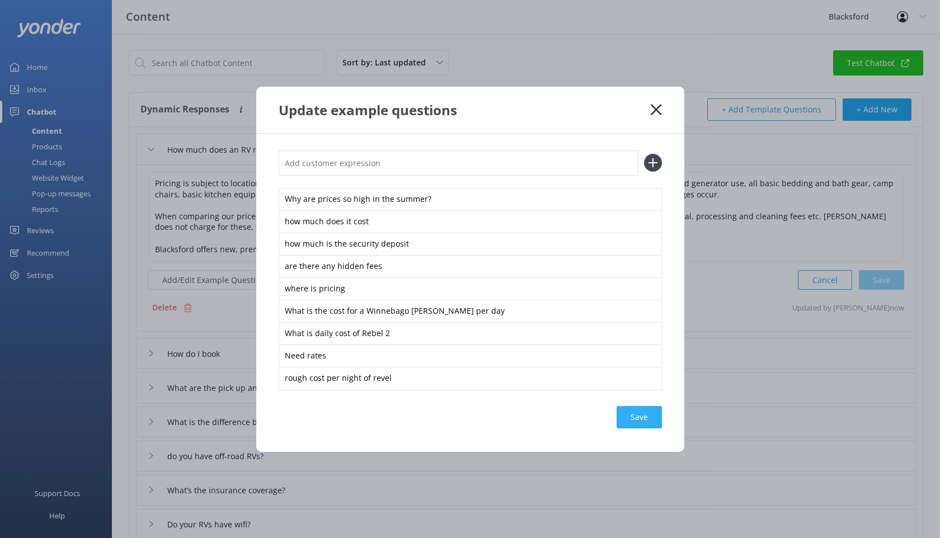
click at [645, 412] on div "Save" at bounding box center [638, 417] width 45 height 22
click at [656, 107] on icon at bounding box center [655, 109] width 11 height 11
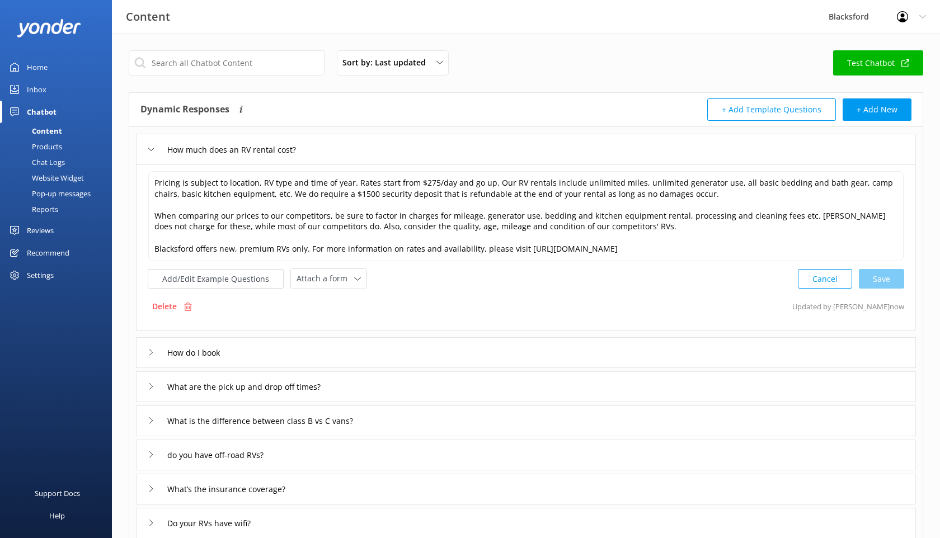
click at [44, 154] on div "Chat Logs" at bounding box center [36, 162] width 58 height 16
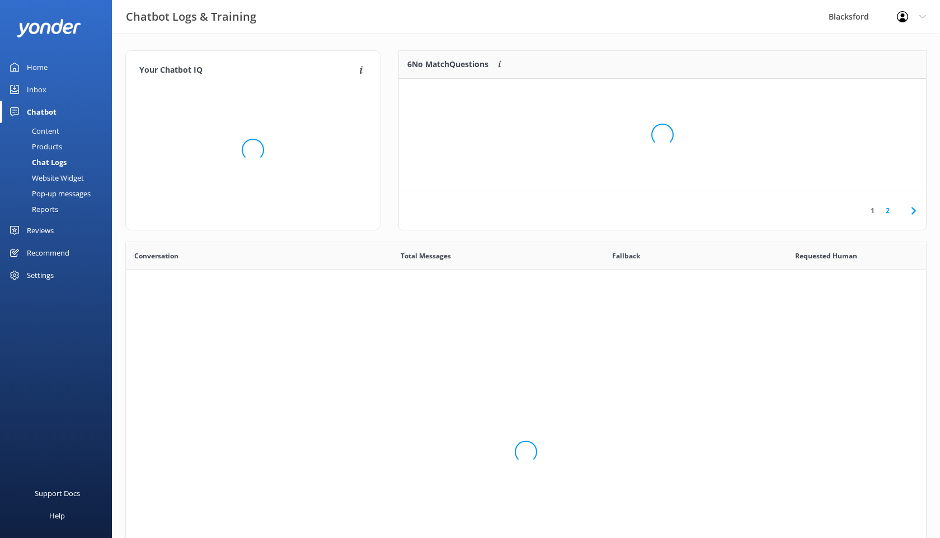
scroll to position [392, 800]
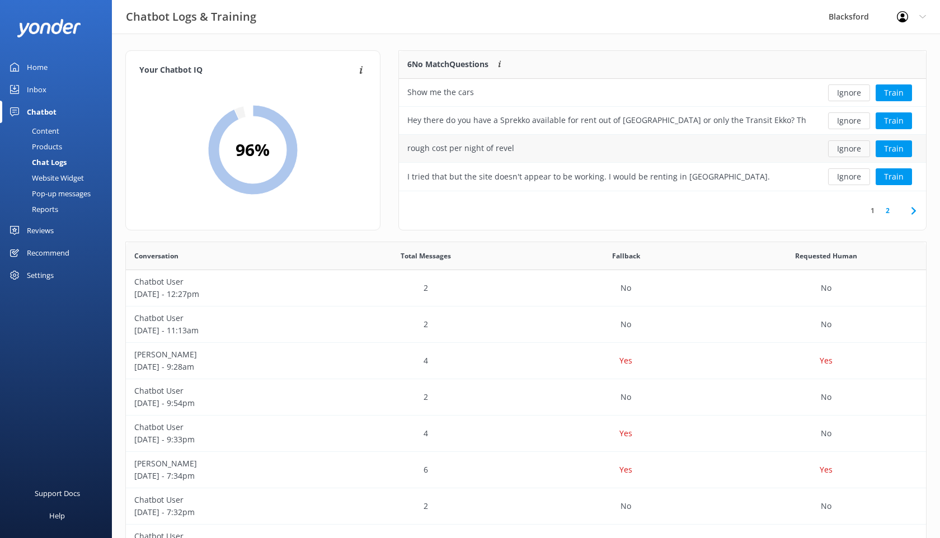
click at [852, 150] on button "Ignore" at bounding box center [849, 148] width 42 height 17
click at [848, 177] on button "Ignore" at bounding box center [849, 176] width 42 height 17
click at [837, 177] on button "Ignore" at bounding box center [849, 176] width 42 height 17
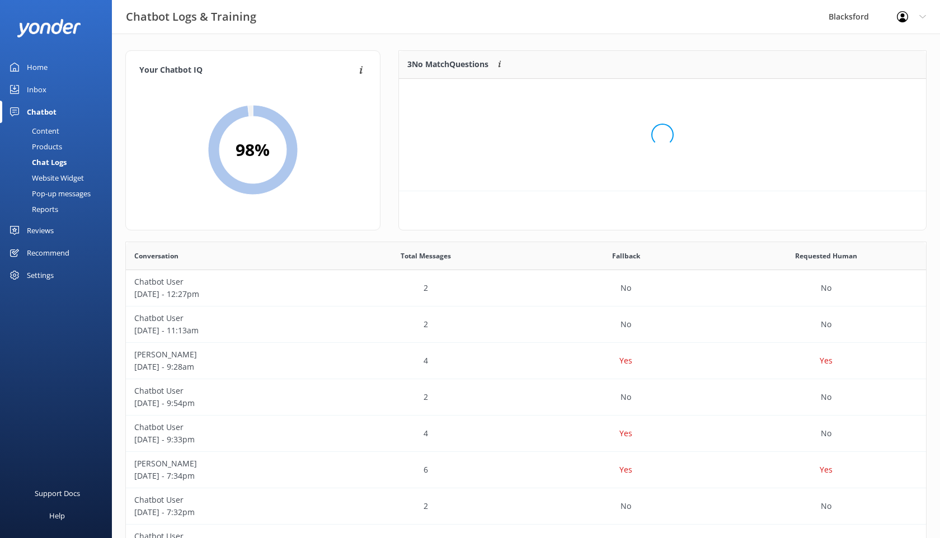
scroll to position [112, 527]
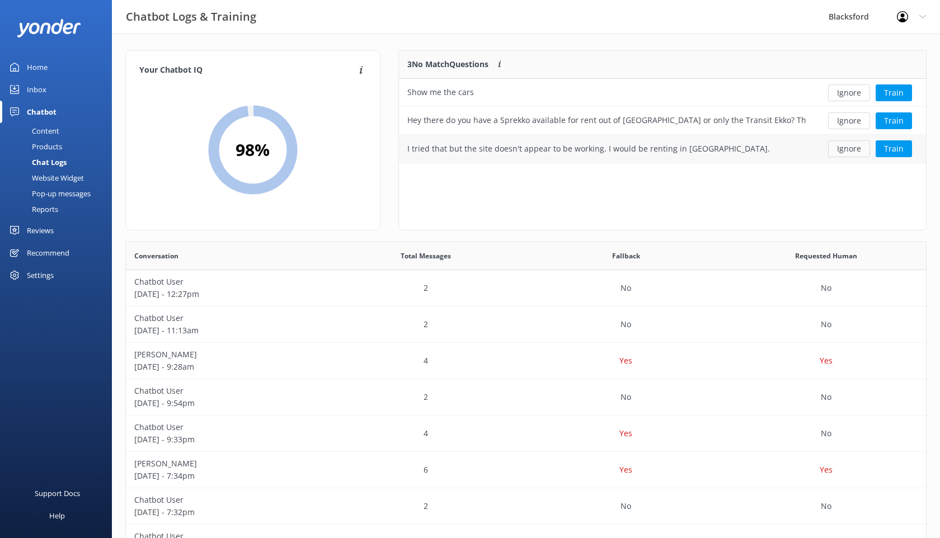
click at [835, 148] on button "Ignore" at bounding box center [849, 148] width 42 height 17
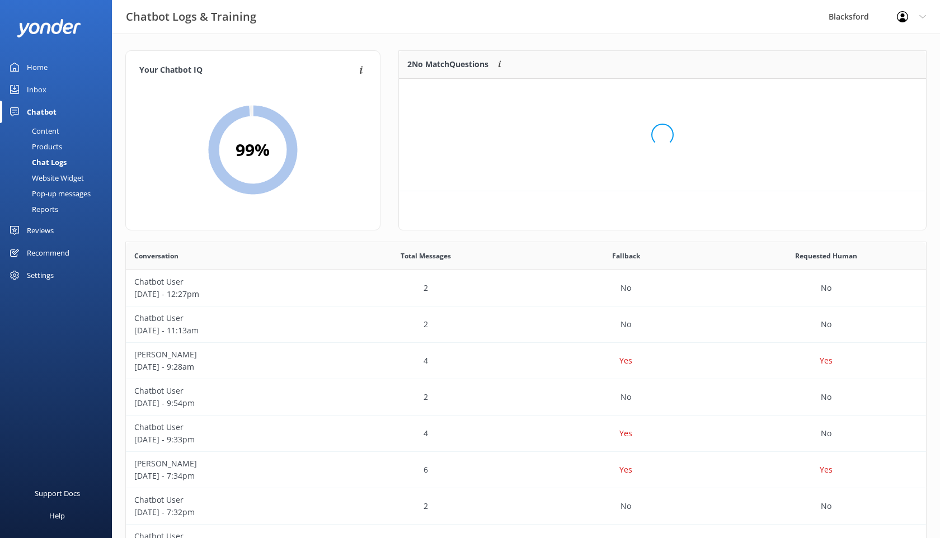
scroll to position [84, 527]
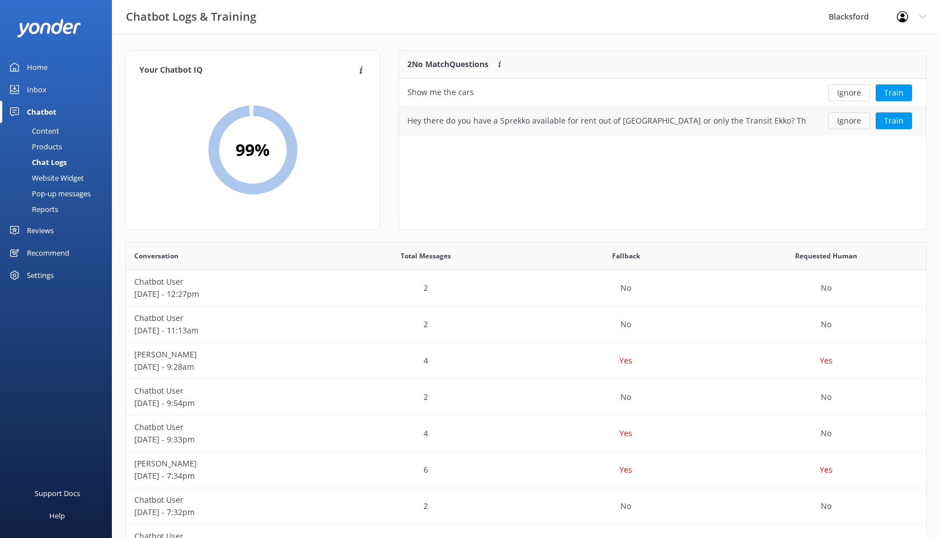
click at [841, 117] on button "Ignore" at bounding box center [849, 120] width 42 height 17
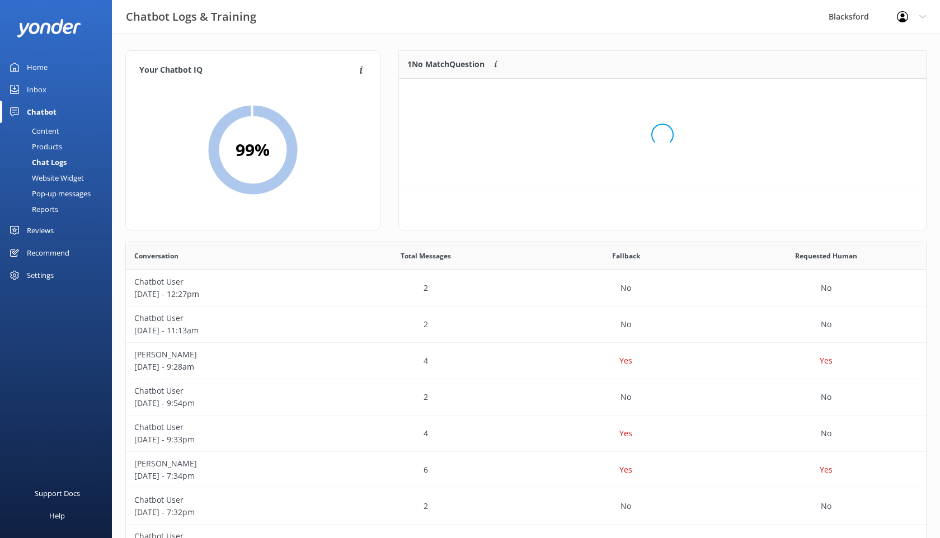
scroll to position [56, 527]
drag, startPoint x: 472, startPoint y: 92, endPoint x: 408, endPoint y: 96, distance: 63.8
click at [408, 96] on div "Show me the cars" at bounding box center [606, 93] width 415 height 28
copy div "Show me the cars"
click at [858, 96] on button "Ignore" at bounding box center [849, 92] width 42 height 17
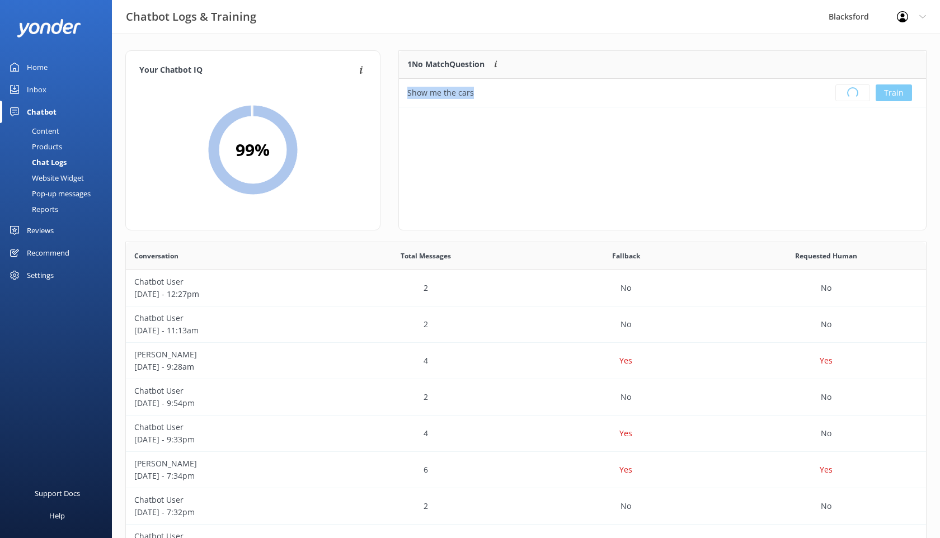
scroll to position [140, 527]
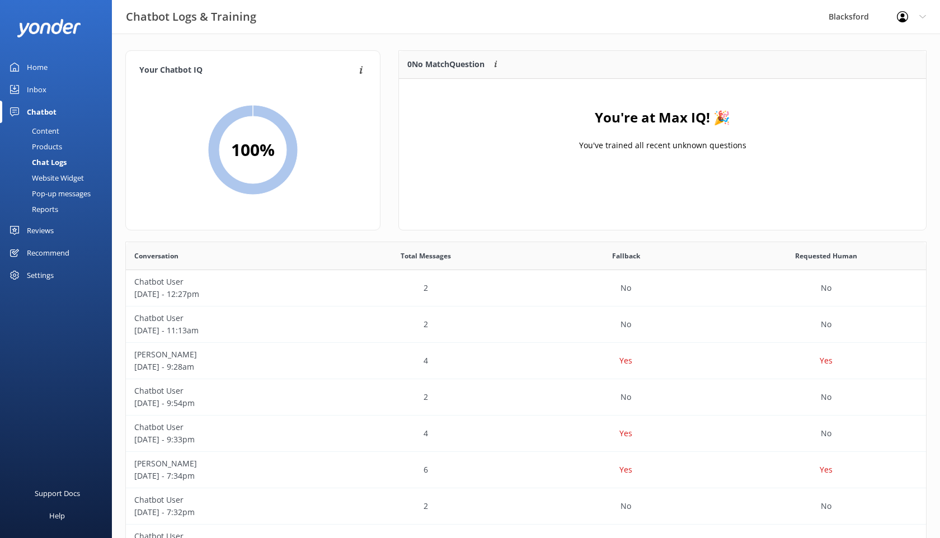
click at [51, 134] on div "Content" at bounding box center [33, 131] width 53 height 16
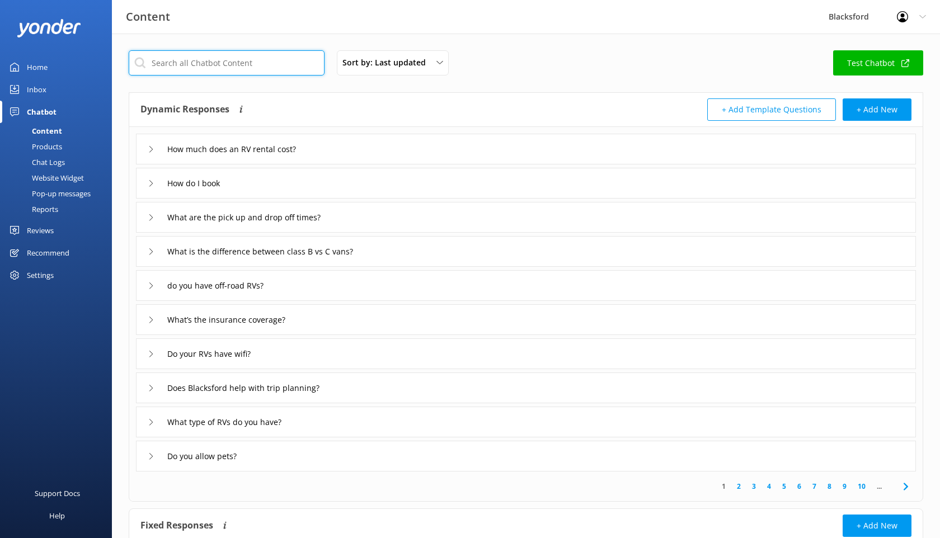
click at [262, 68] on input "text" at bounding box center [227, 62] width 196 height 25
type input "rv"
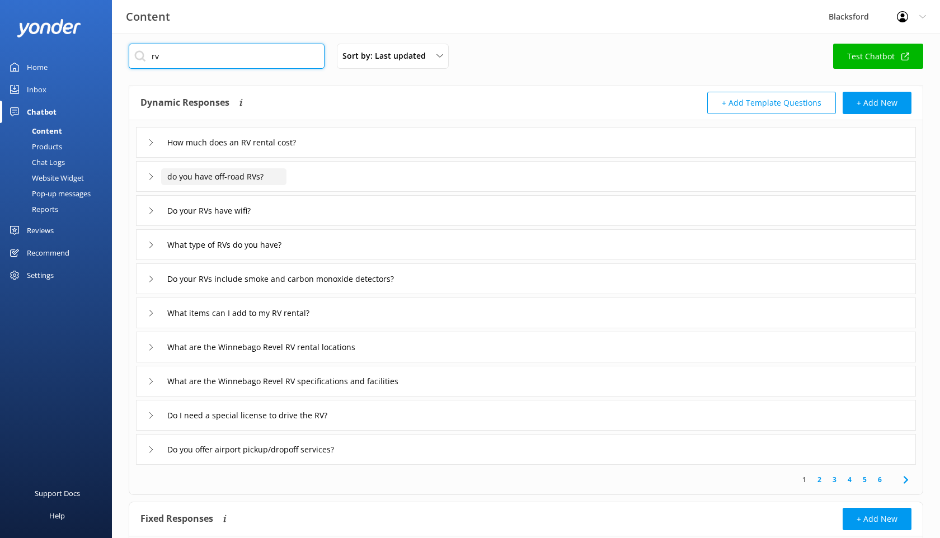
scroll to position [11, 0]
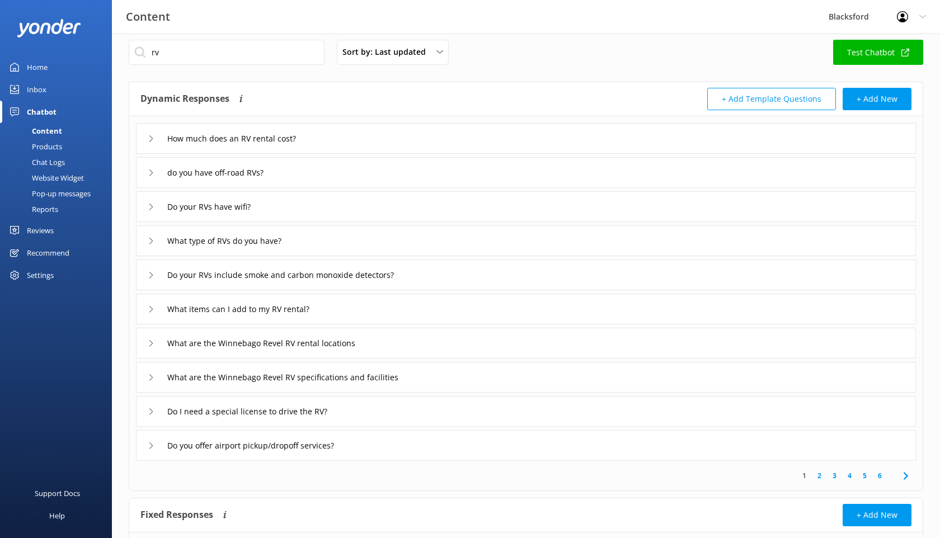
click at [150, 239] on icon at bounding box center [151, 241] width 7 height 7
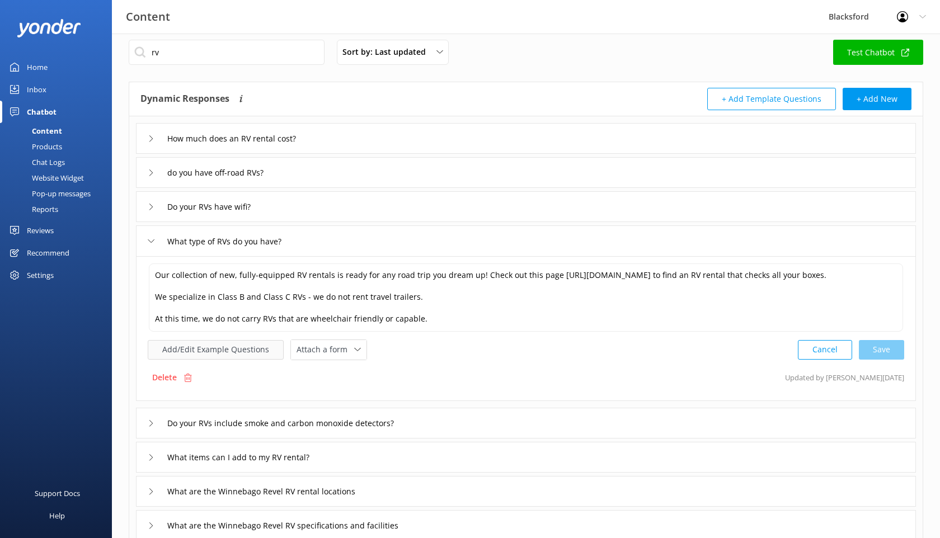
click at [244, 353] on button "Add/Edit Example Questions" at bounding box center [216, 350] width 136 height 20
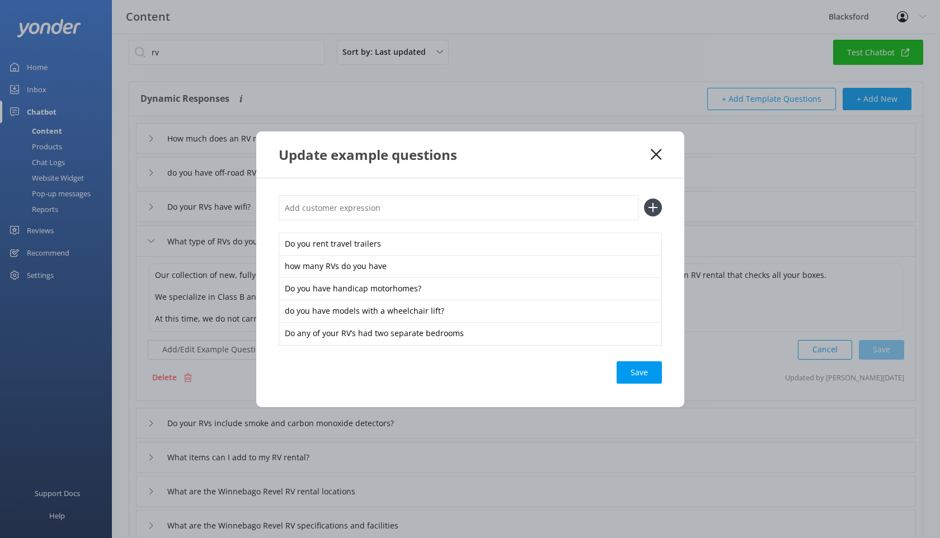
click at [355, 204] on input "text" at bounding box center [459, 207] width 360 height 25
paste input "Show me the cars"
type input "Show me the cars"
click at [649, 205] on icon at bounding box center [653, 208] width 18 height 18
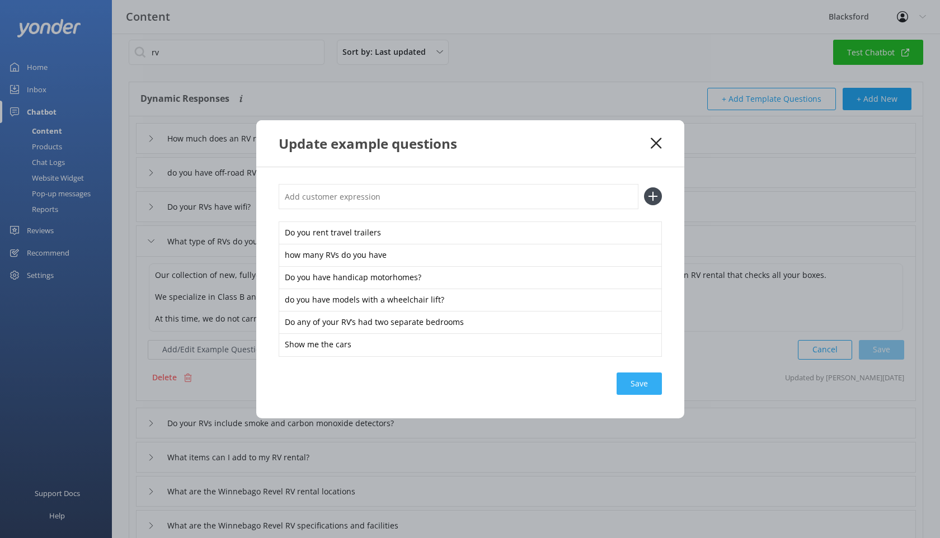
click at [650, 381] on div "Save" at bounding box center [638, 383] width 45 height 22
click at [657, 146] on icon at bounding box center [655, 143] width 11 height 11
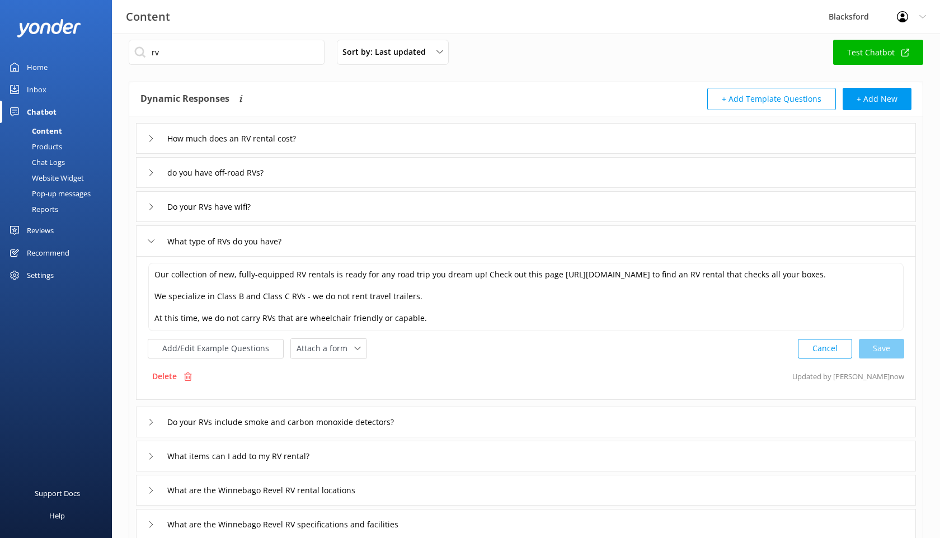
click at [148, 240] on icon at bounding box center [151, 241] width 7 height 7
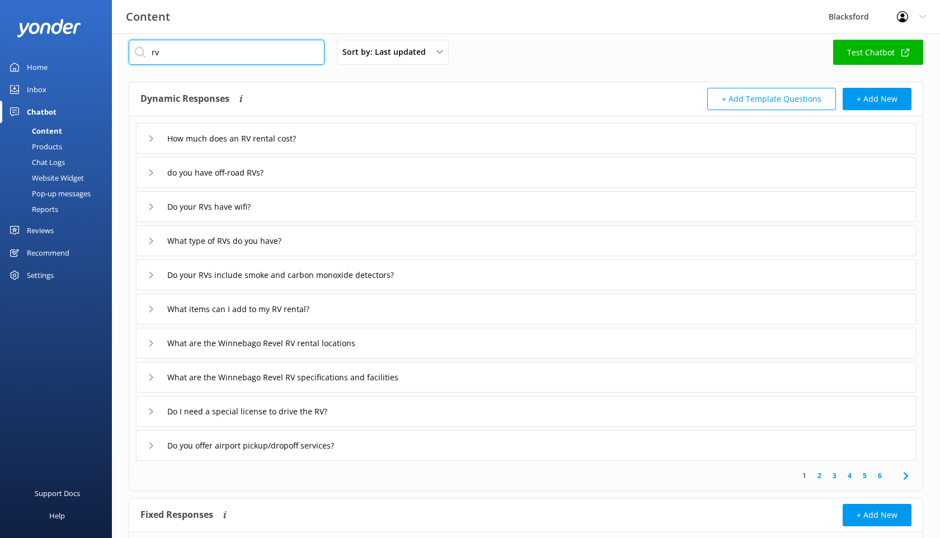
click at [199, 59] on input "rv" at bounding box center [227, 52] width 196 height 25
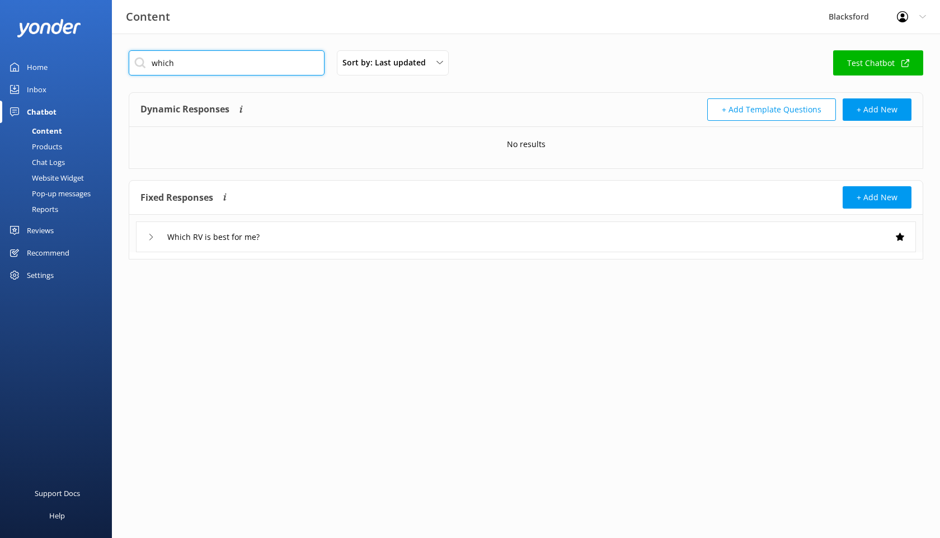
type input "which"
click at [153, 238] on icon at bounding box center [151, 237] width 7 height 7
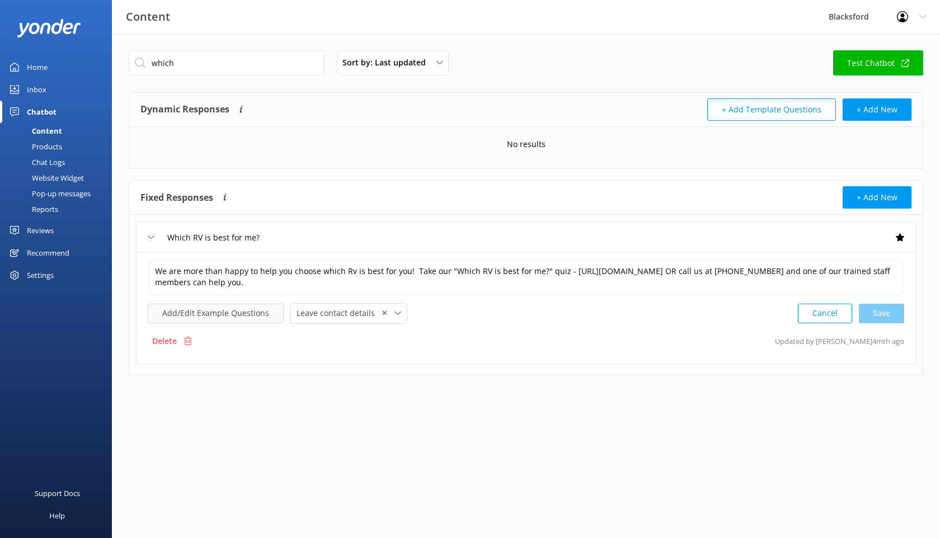
click at [251, 315] on button "Add/Edit Example Questions" at bounding box center [216, 314] width 136 height 20
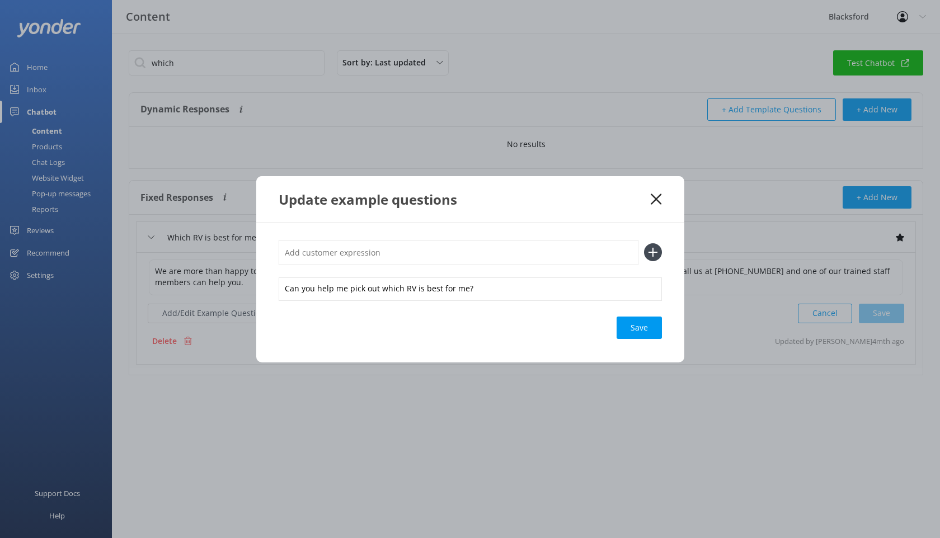
click at [343, 263] on input "text" at bounding box center [459, 252] width 360 height 25
paste input "Show me the cars"
type input "Show me the cars"
click at [660, 251] on icon at bounding box center [653, 252] width 18 height 18
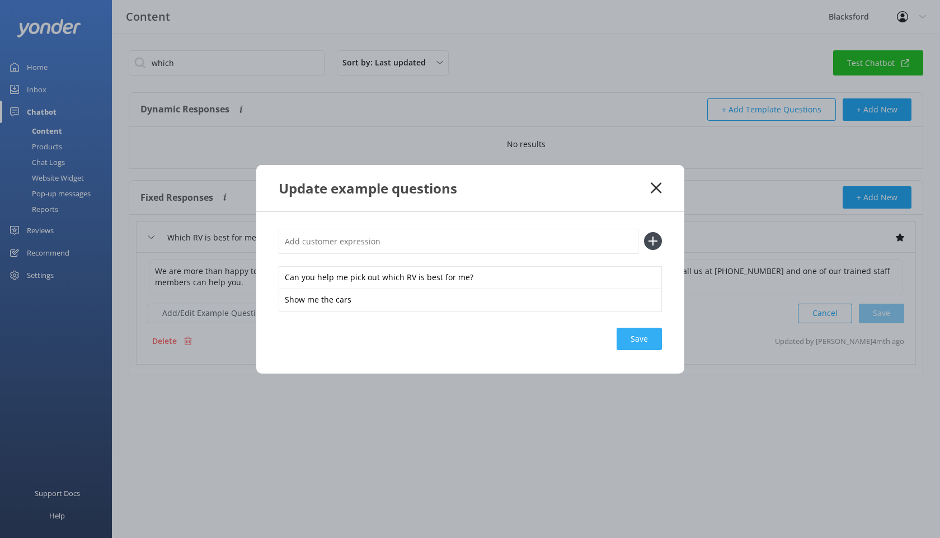
click at [636, 333] on div "Save" at bounding box center [638, 339] width 45 height 22
click at [655, 188] on use at bounding box center [655, 187] width 11 height 11
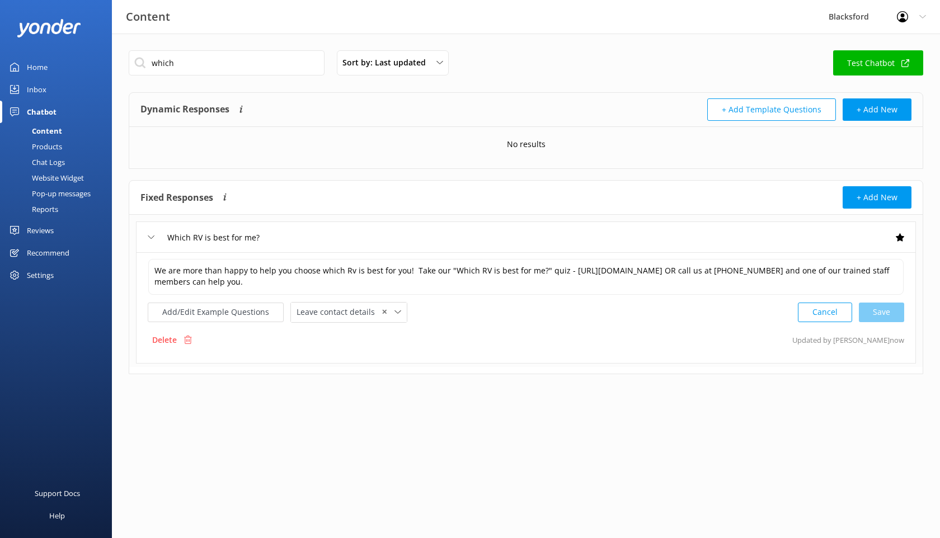
click at [64, 159] on div "Chat Logs" at bounding box center [36, 162] width 58 height 16
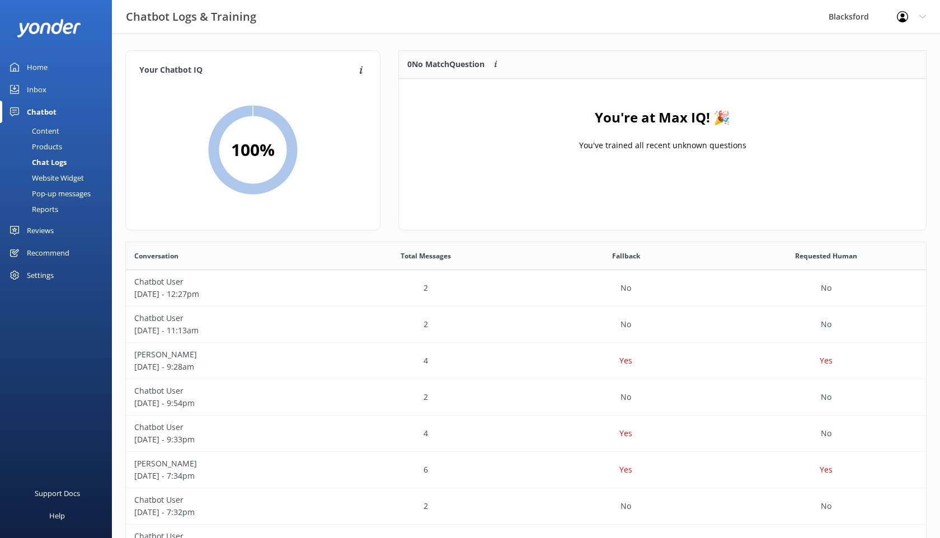
click at [42, 128] on div "Content" at bounding box center [33, 131] width 53 height 16
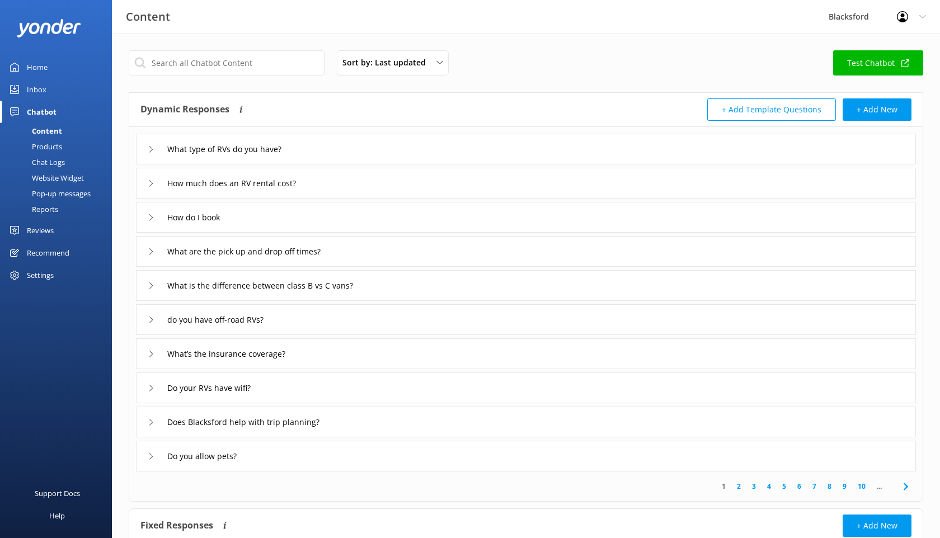
click at [27, 89] on div "Inbox" at bounding box center [37, 89] width 20 height 22
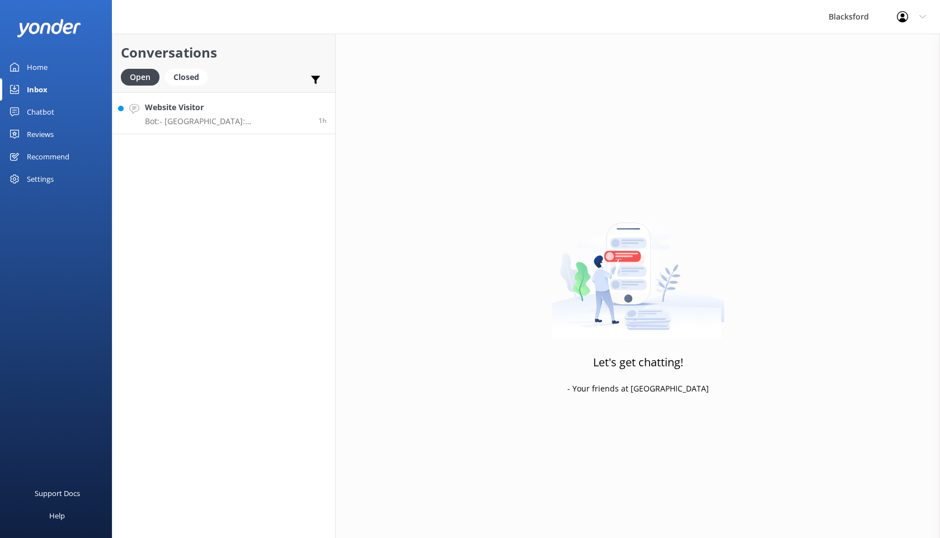
click at [202, 124] on p "Bot: - [GEOGRAPHIC_DATA]: [STREET_ADDRESS]. Directions: [URL][DOMAIN_NAME] - [G…" at bounding box center [227, 121] width 165 height 10
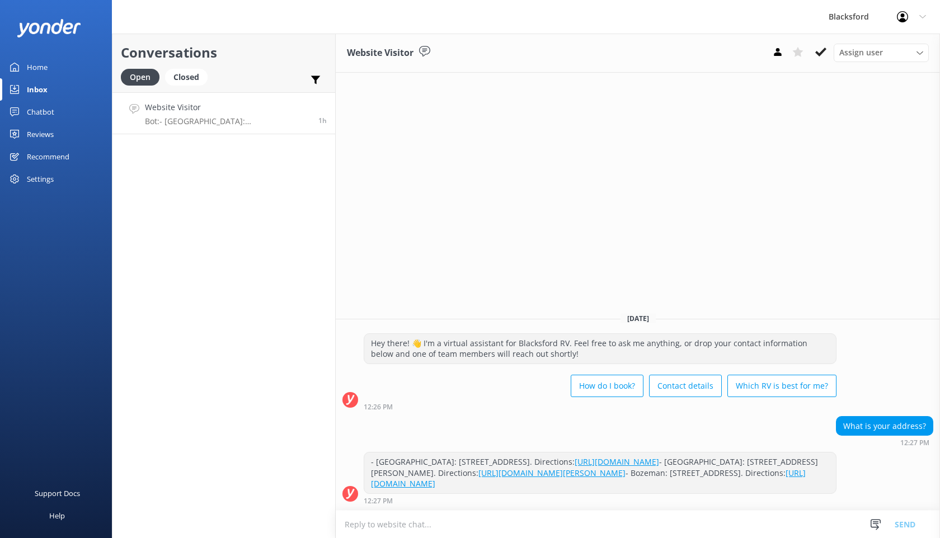
click at [43, 108] on div "Chatbot" at bounding box center [40, 112] width 27 height 22
